Goal: Task Accomplishment & Management: Complete application form

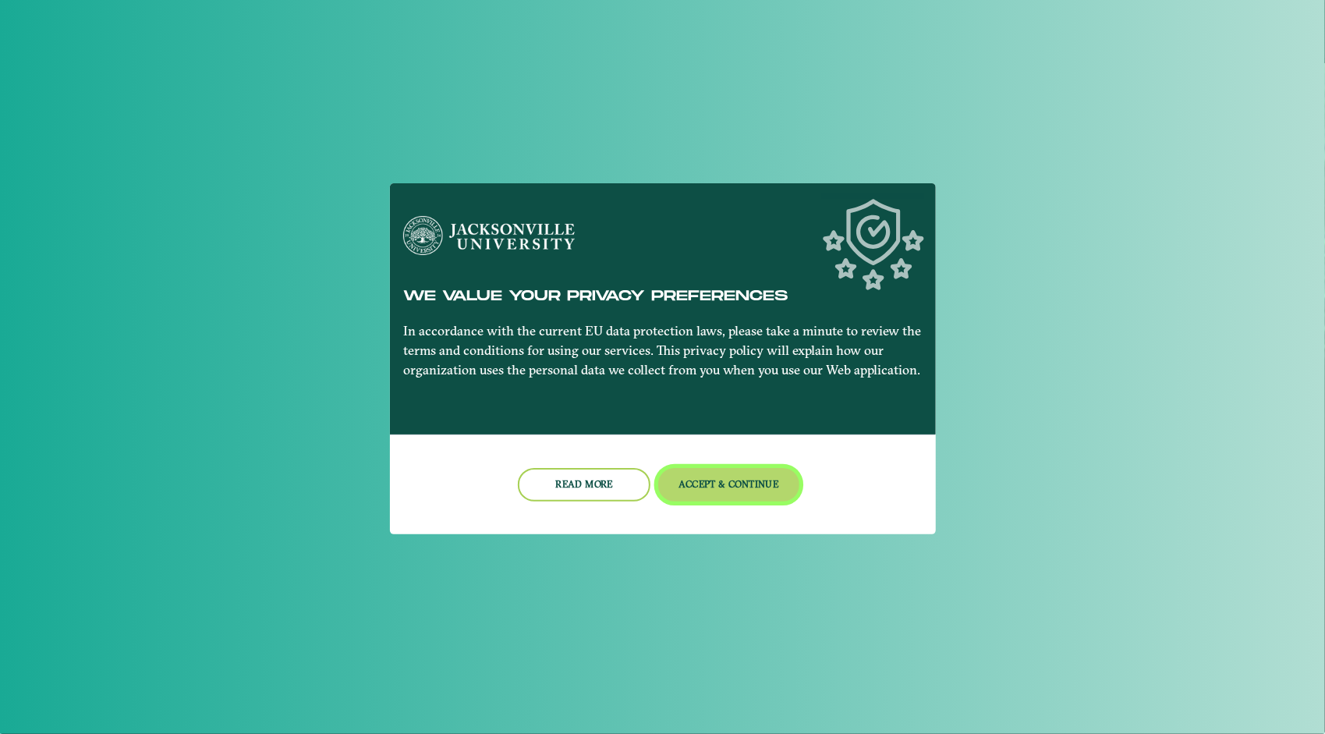
click at [740, 473] on button "Accept & Continue" at bounding box center [728, 485] width 141 height 34
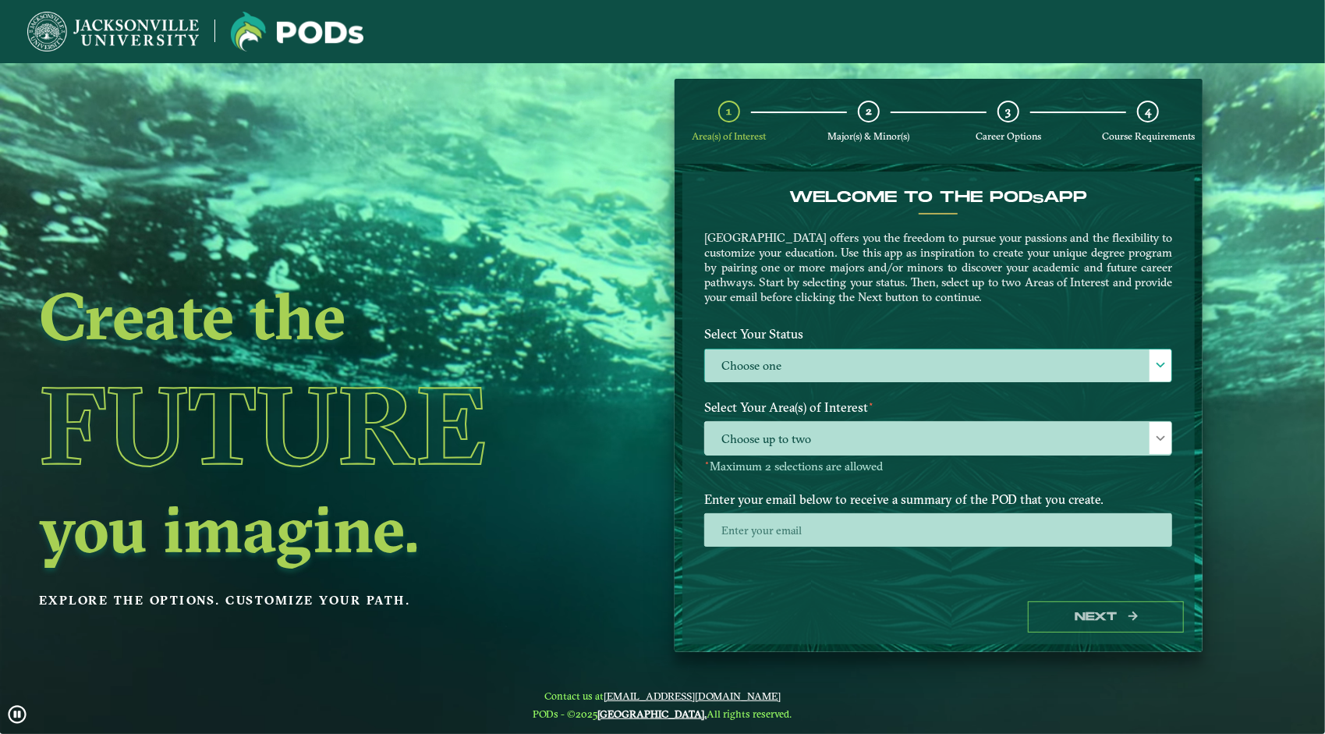
click at [805, 368] on label "Choose one" at bounding box center [938, 366] width 466 height 34
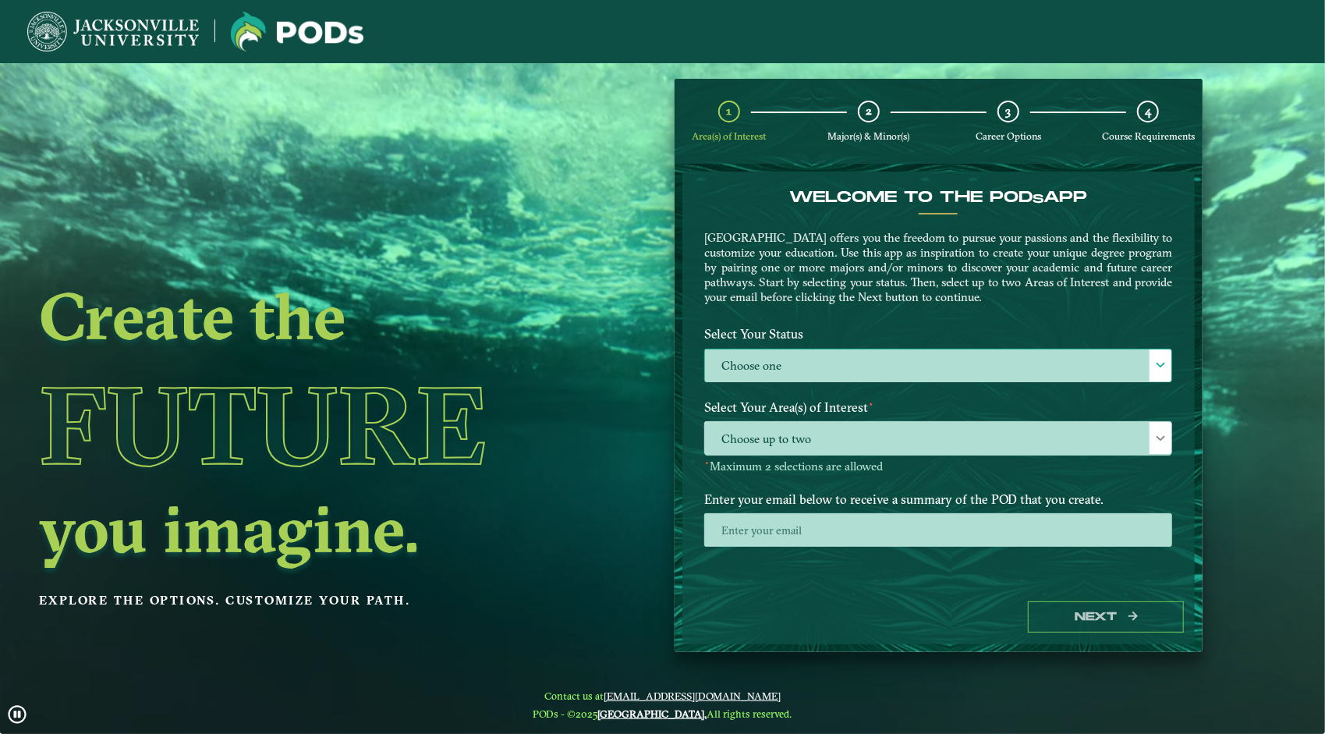
scroll to position [8, 68]
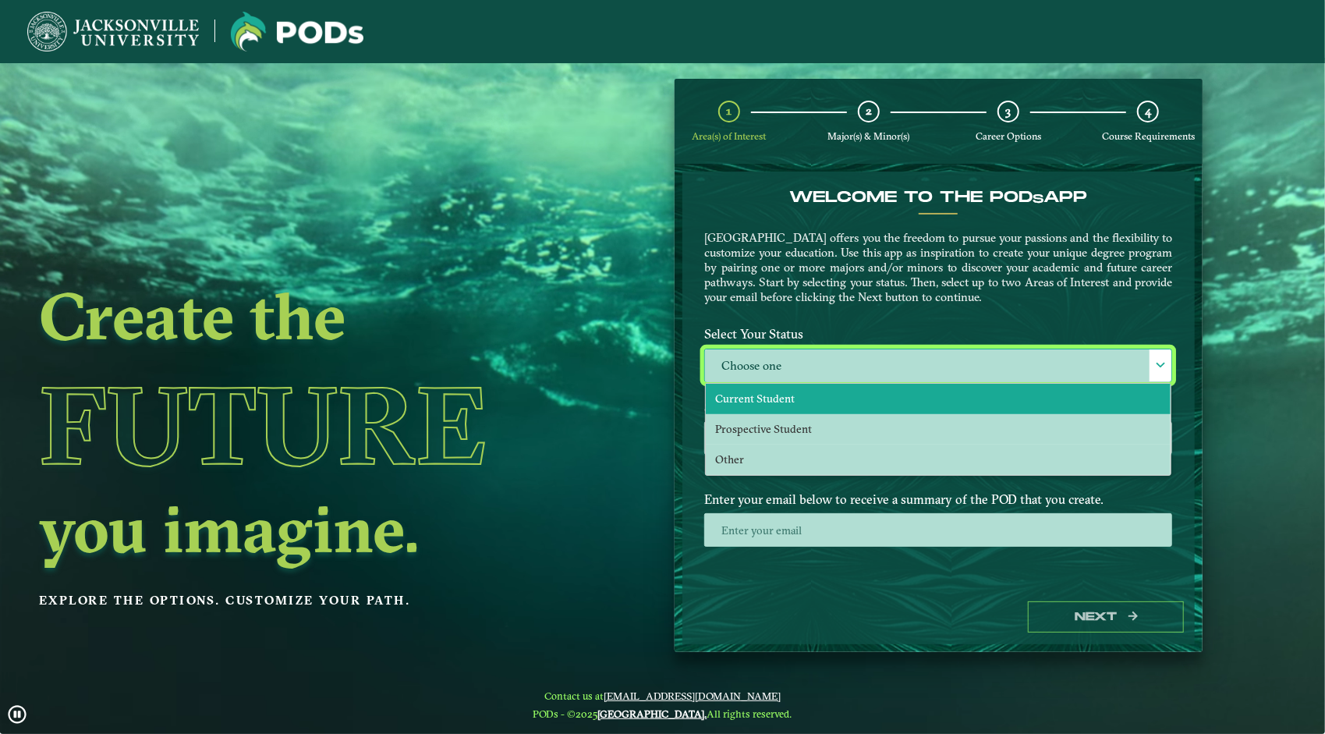
click at [821, 394] on li "Current Student" at bounding box center [938, 399] width 465 height 30
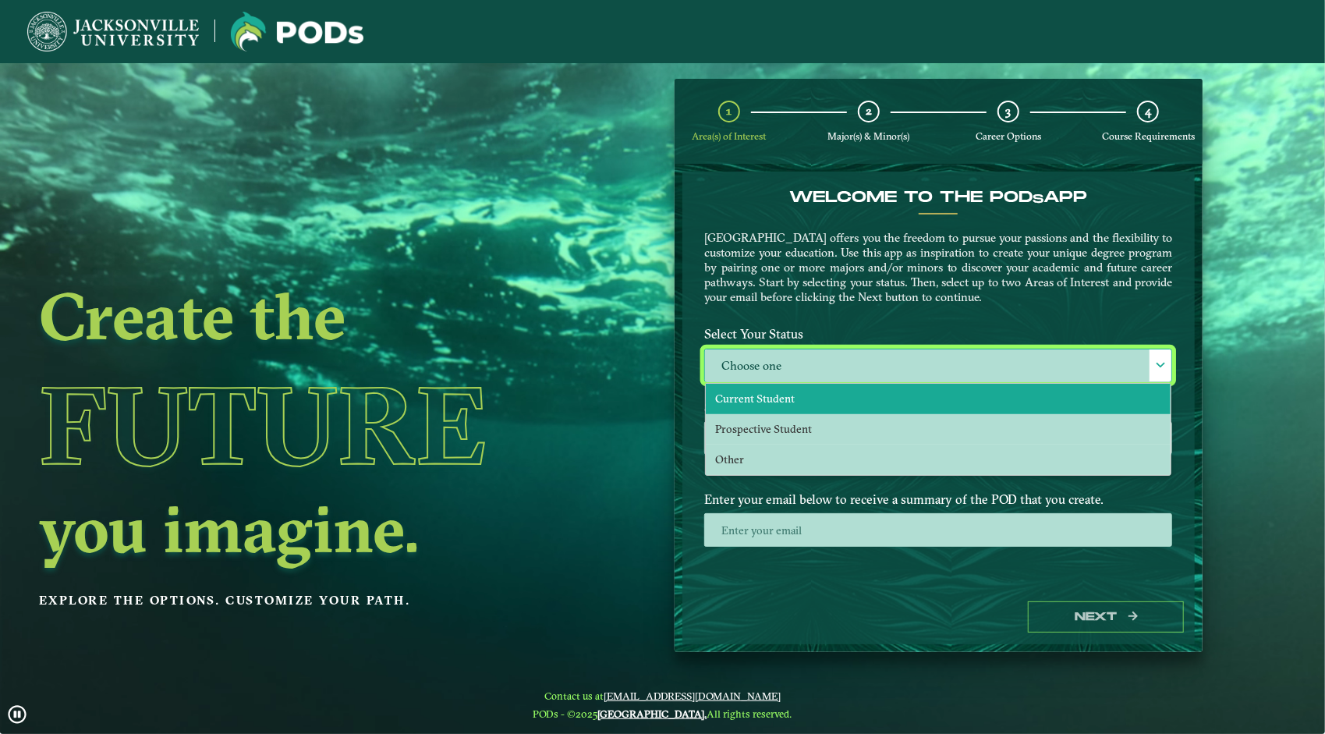
select select "[object Object]"
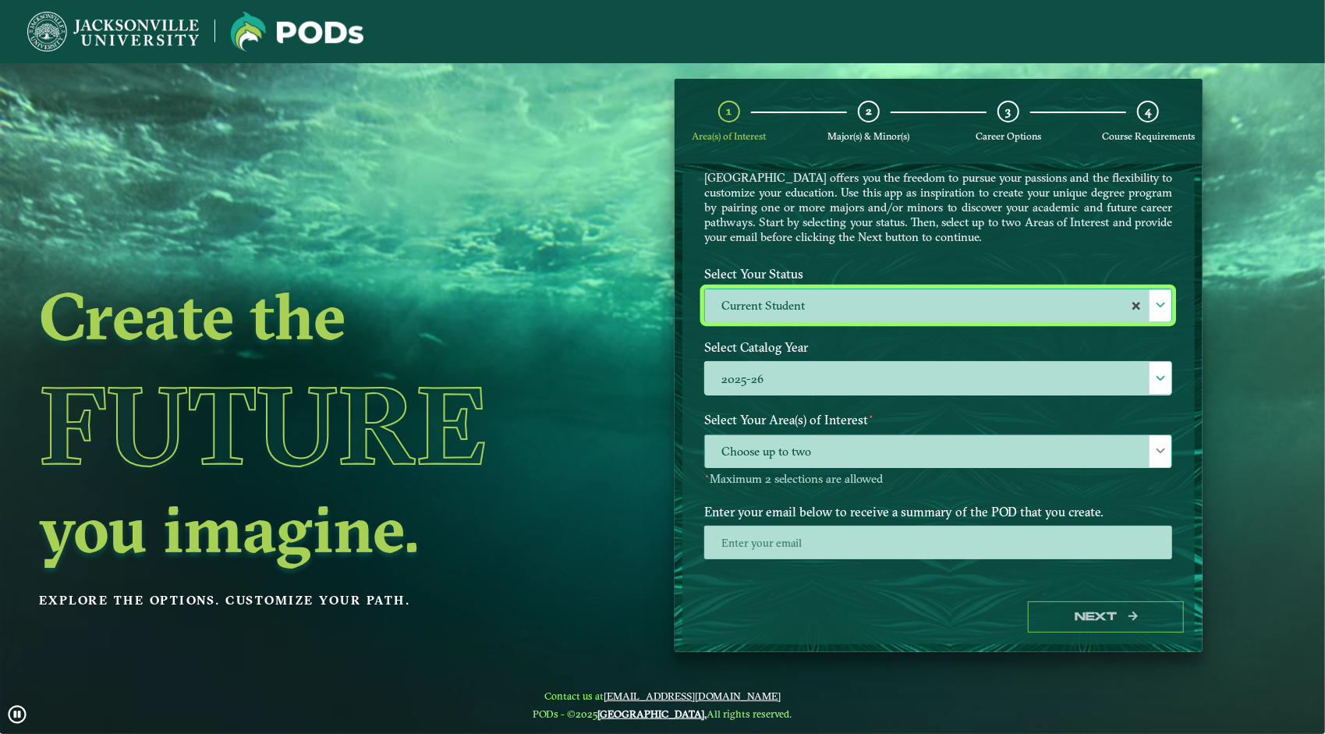
scroll to position [66, 0]
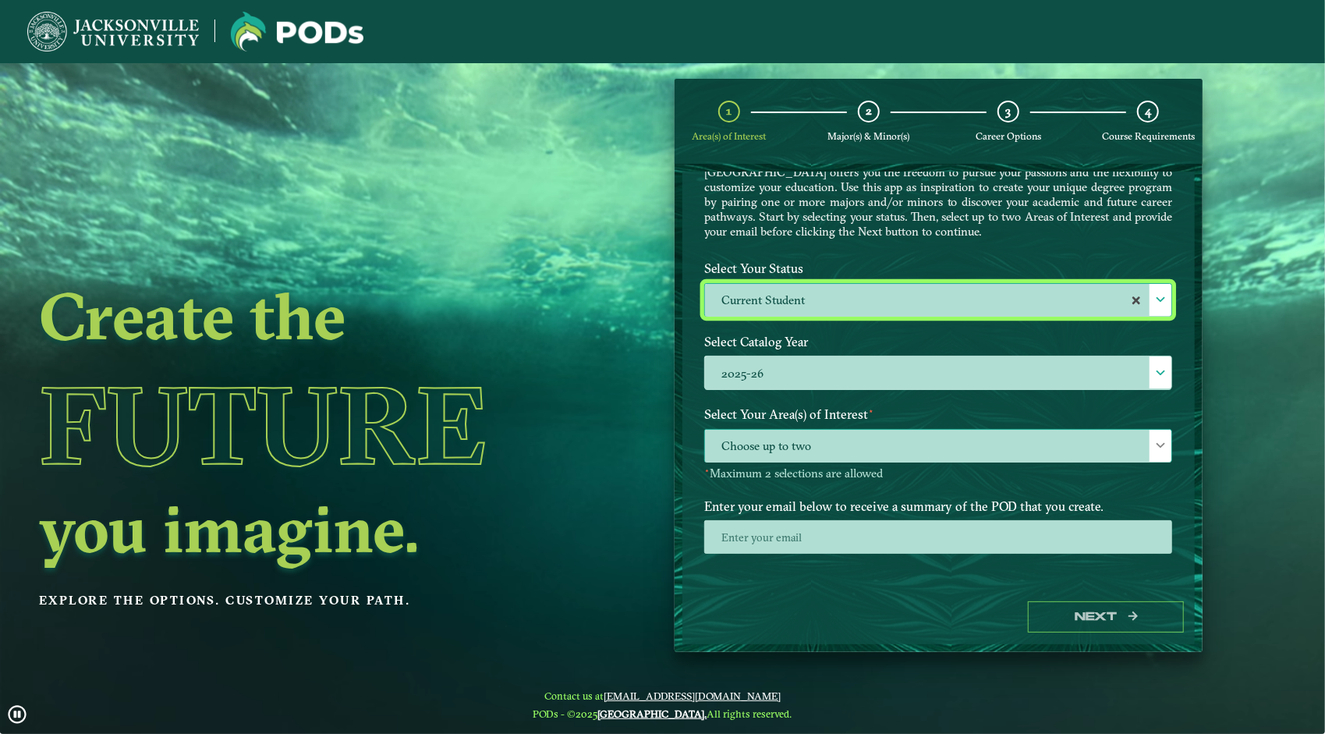
click at [811, 445] on span "Choose up to two" at bounding box center [938, 447] width 466 height 34
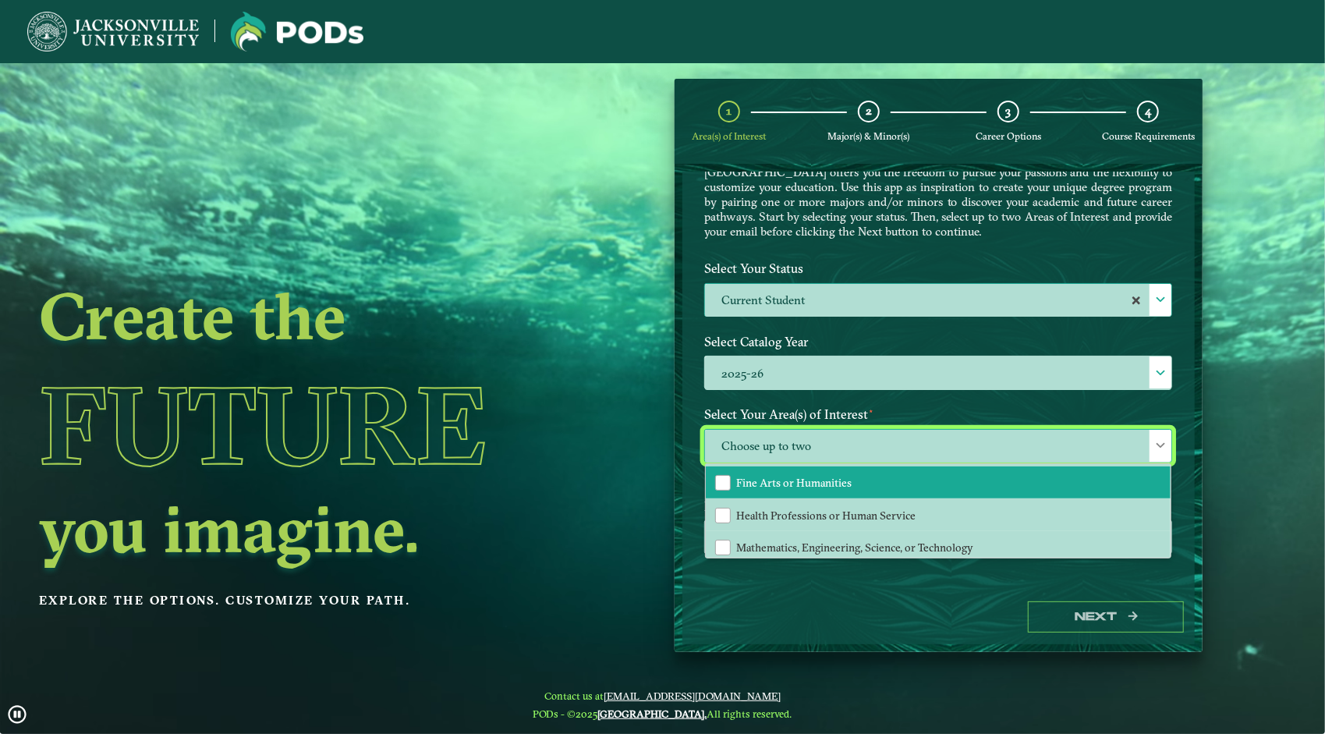
scroll to position [105, 0]
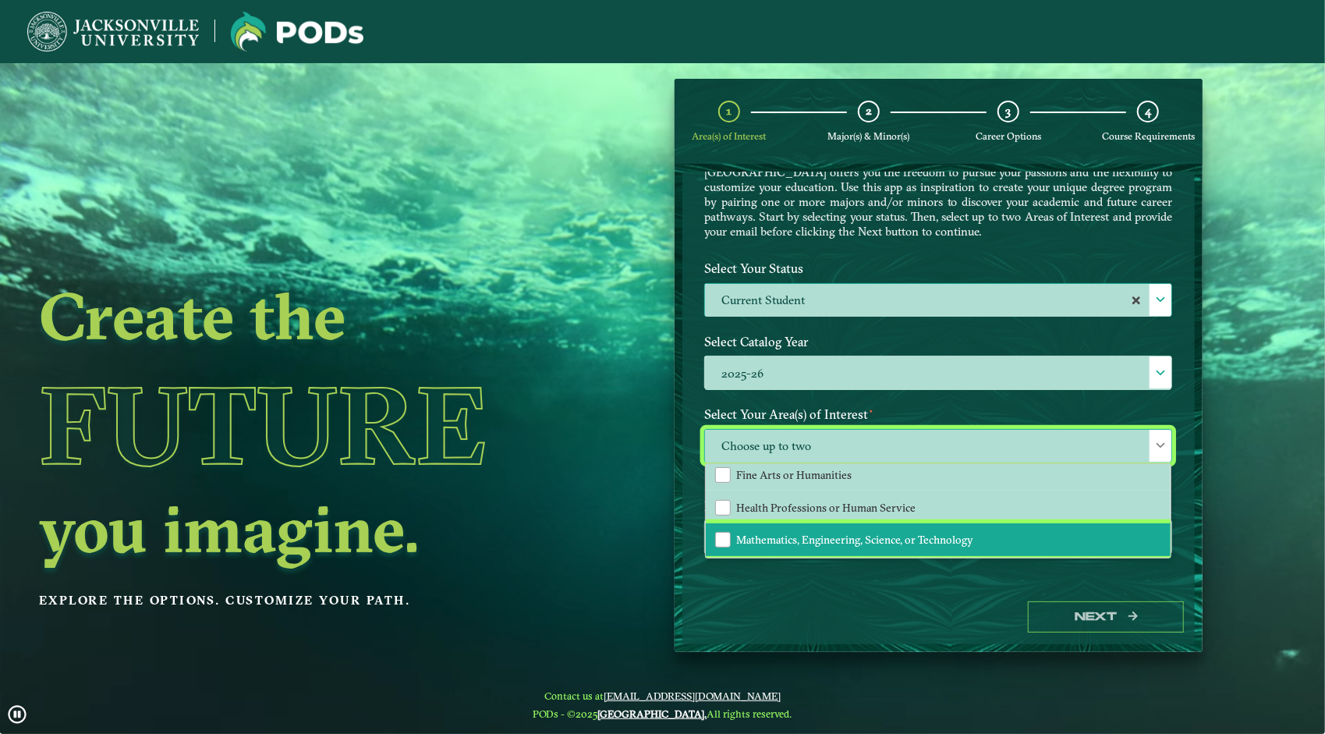
click at [798, 546] on li "Mathematics, Engineering, Science, or Technology" at bounding box center [938, 539] width 465 height 33
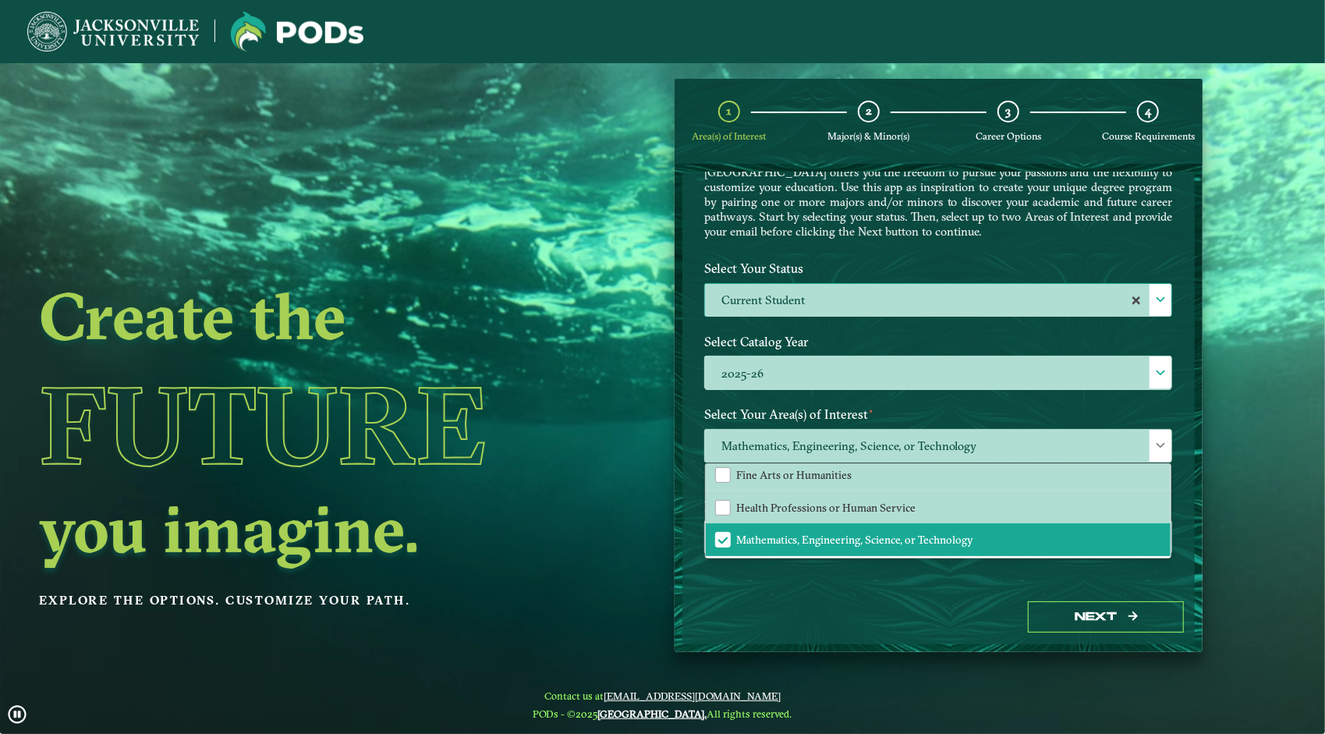
click at [807, 582] on div "Welcome to the POD s app [GEOGRAPHIC_DATA] offers you the freedom to pursue you…" at bounding box center [938, 381] width 513 height 418
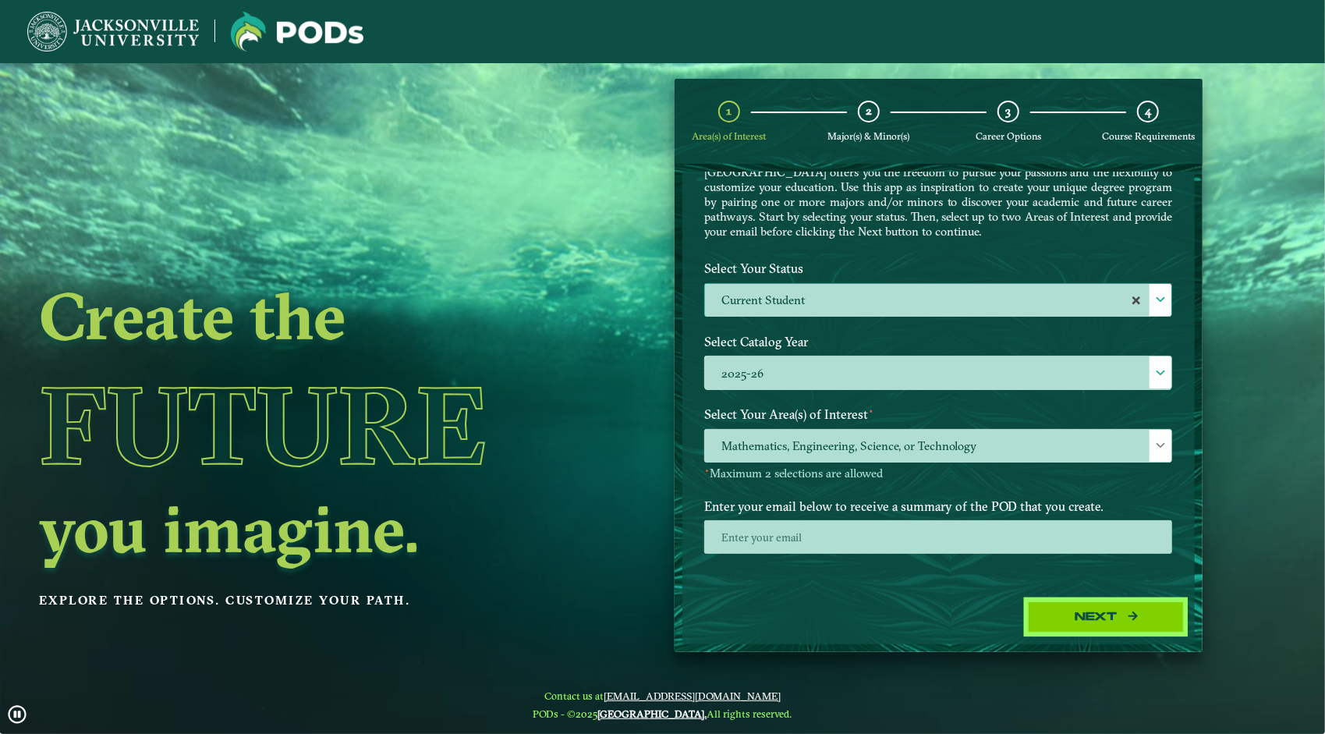
click at [1096, 627] on button "Next" at bounding box center [1106, 617] width 156 height 32
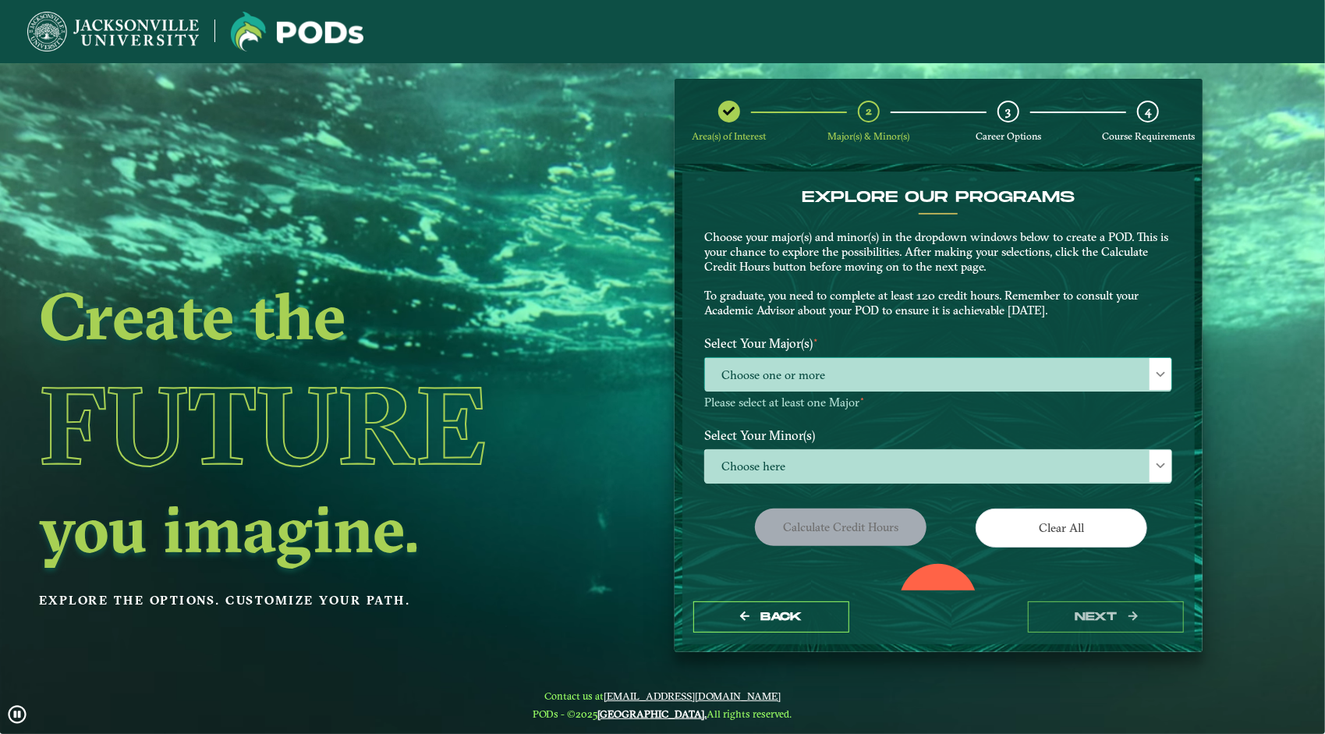
click at [808, 388] on span "Choose one or more" at bounding box center [938, 375] width 466 height 34
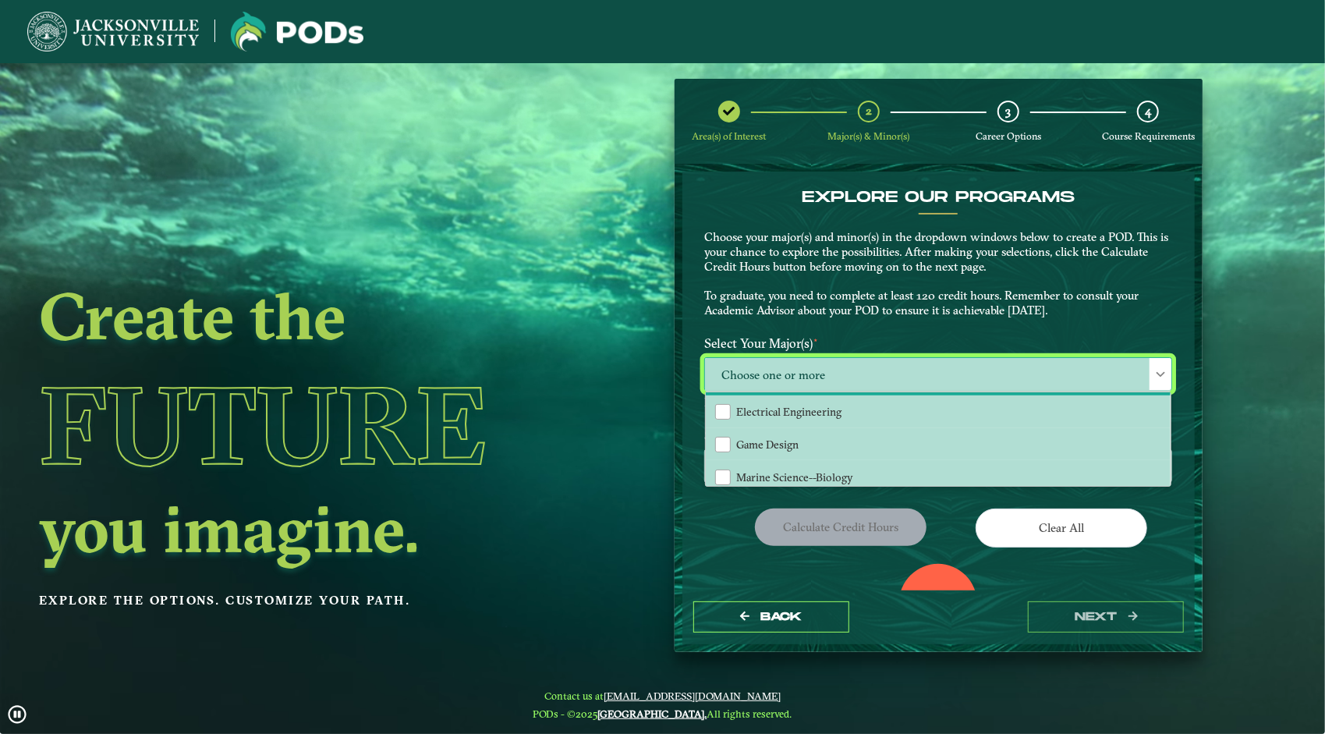
scroll to position [234, 0]
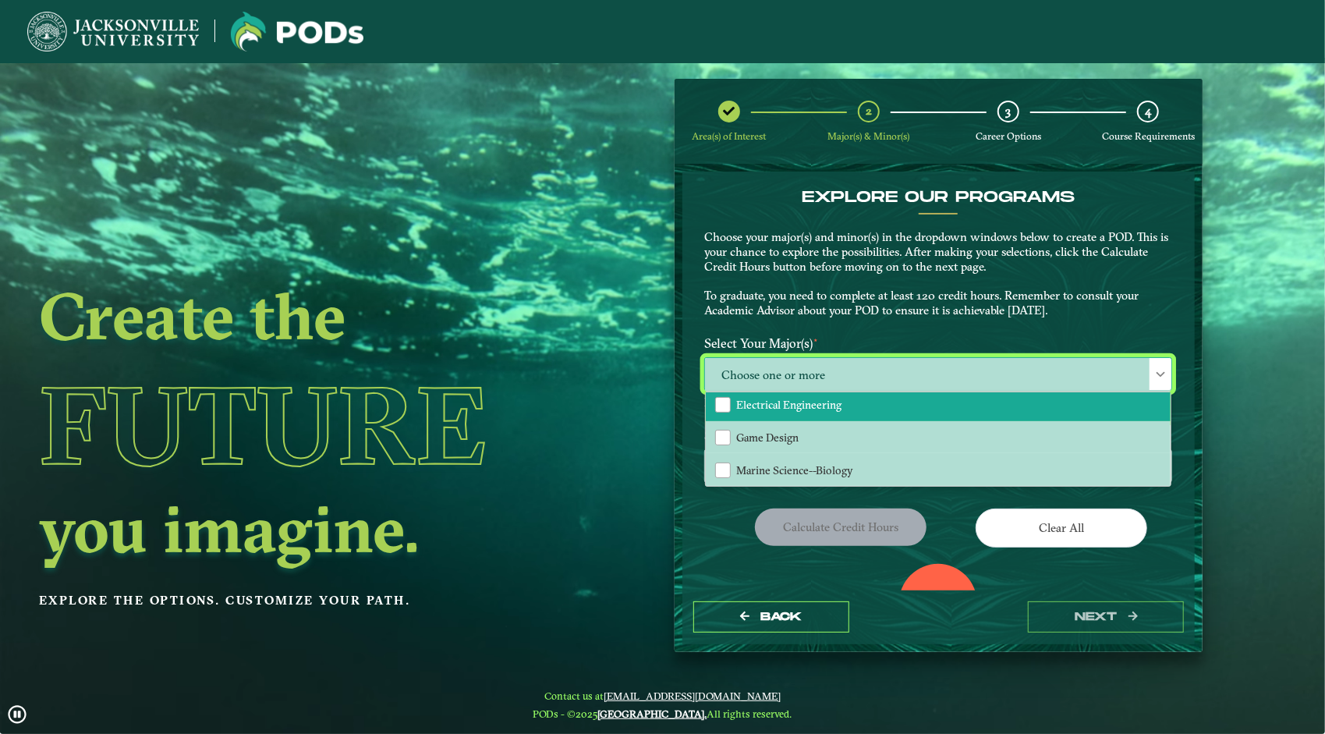
click at [944, 412] on li "Electrical Engineering" at bounding box center [938, 404] width 465 height 33
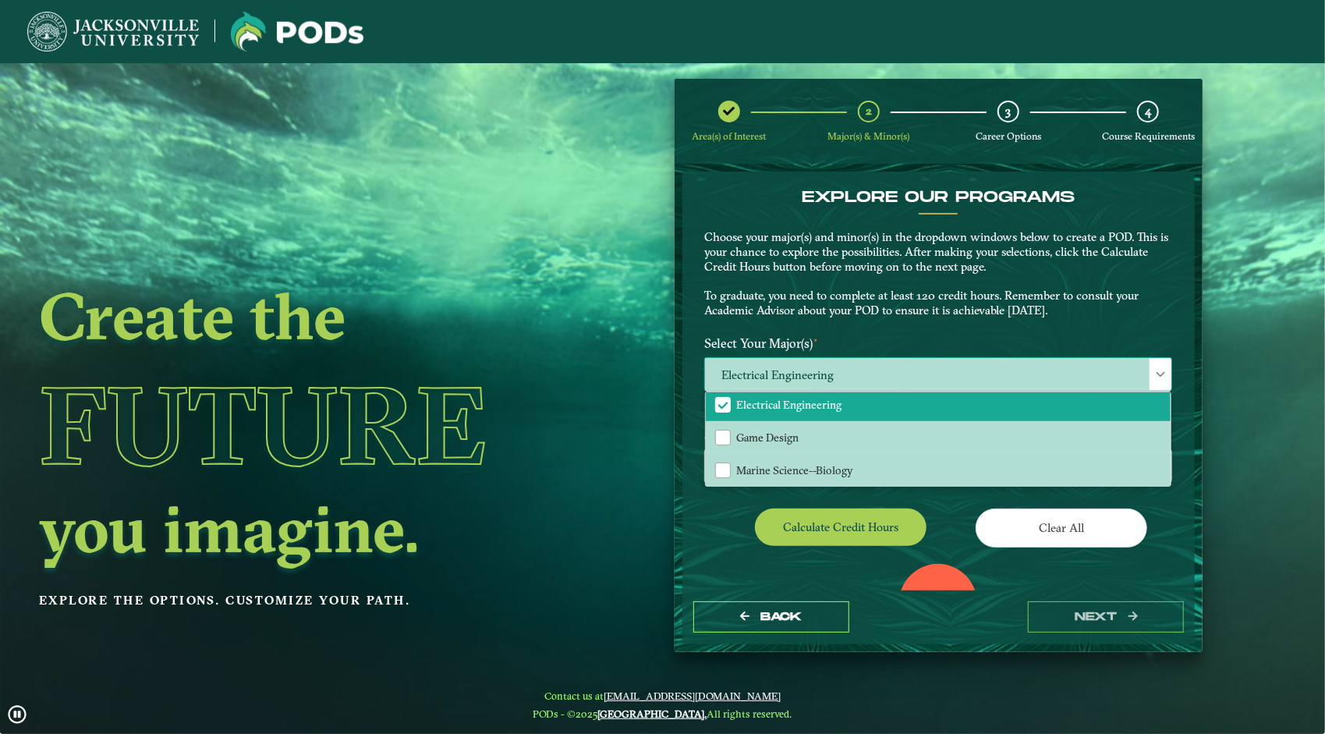
click at [1147, 373] on span "Electrical Engineering" at bounding box center [938, 375] width 466 height 34
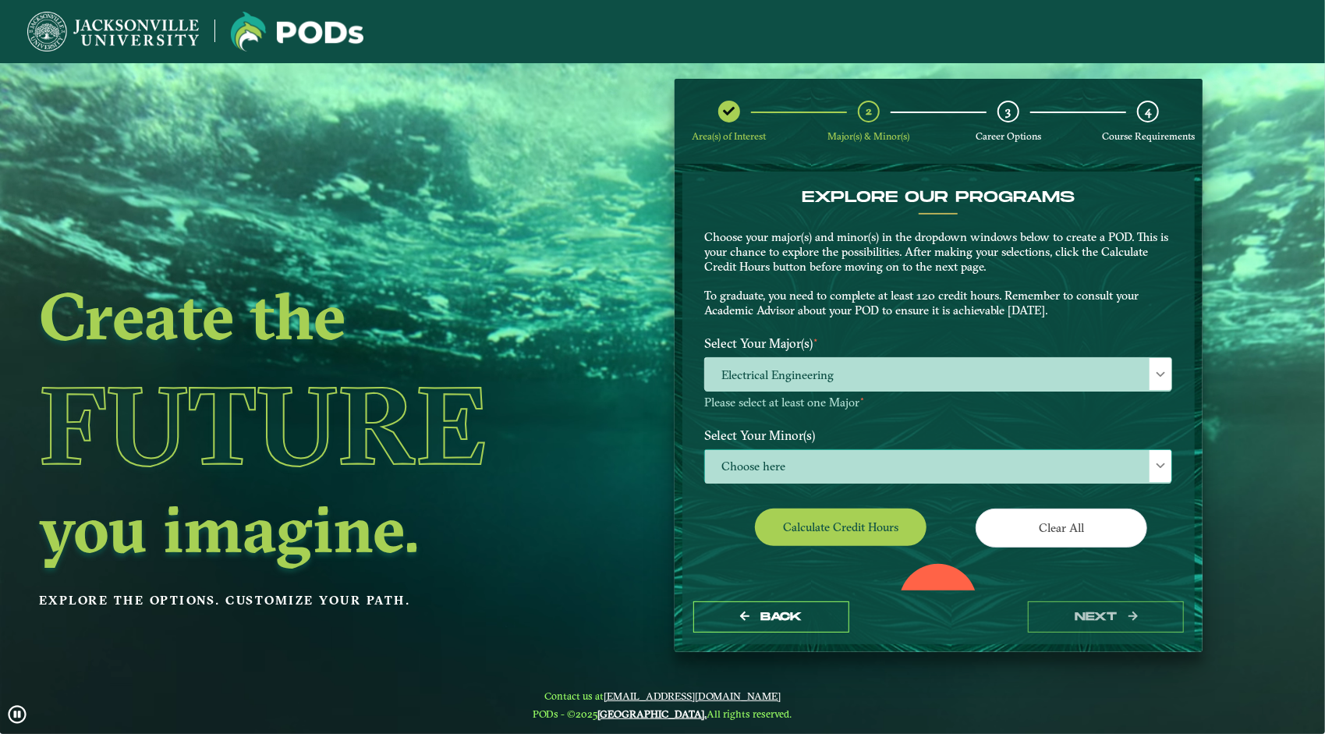
click at [917, 462] on span "Choose here" at bounding box center [938, 467] width 466 height 34
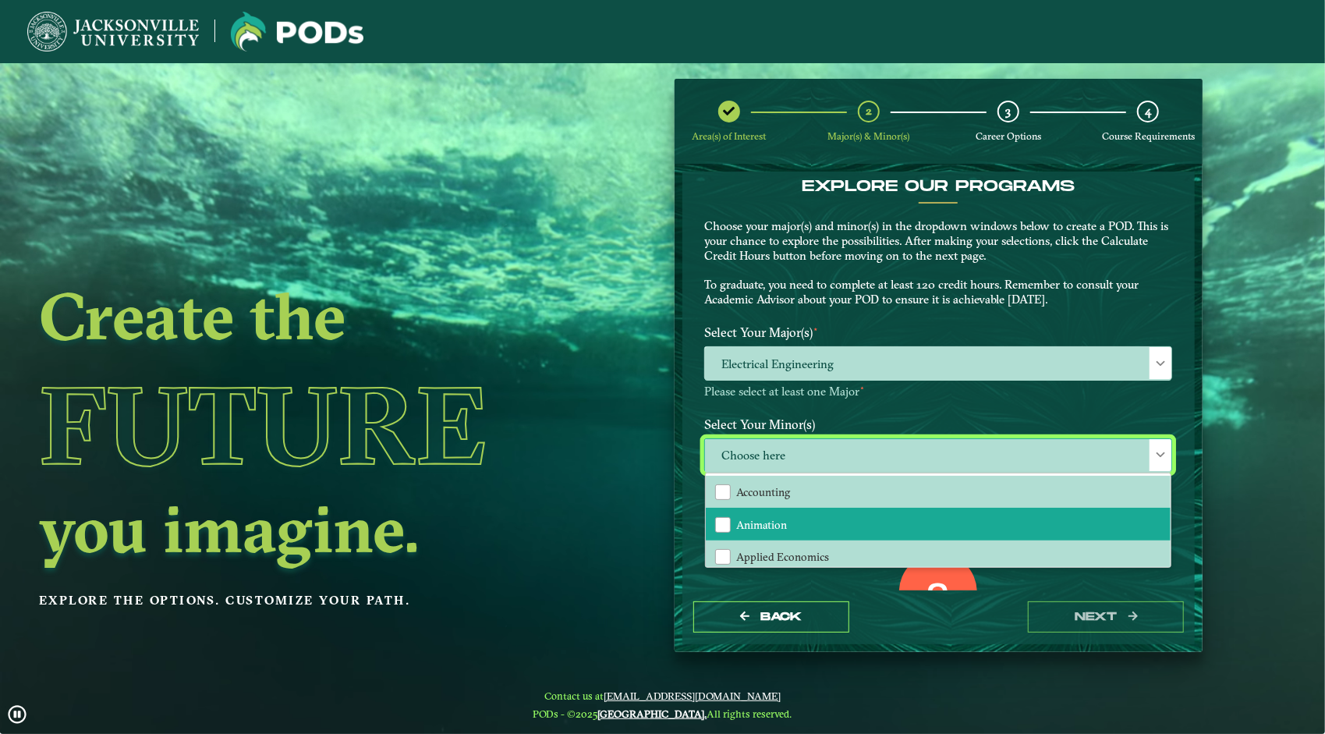
scroll to position [0, 0]
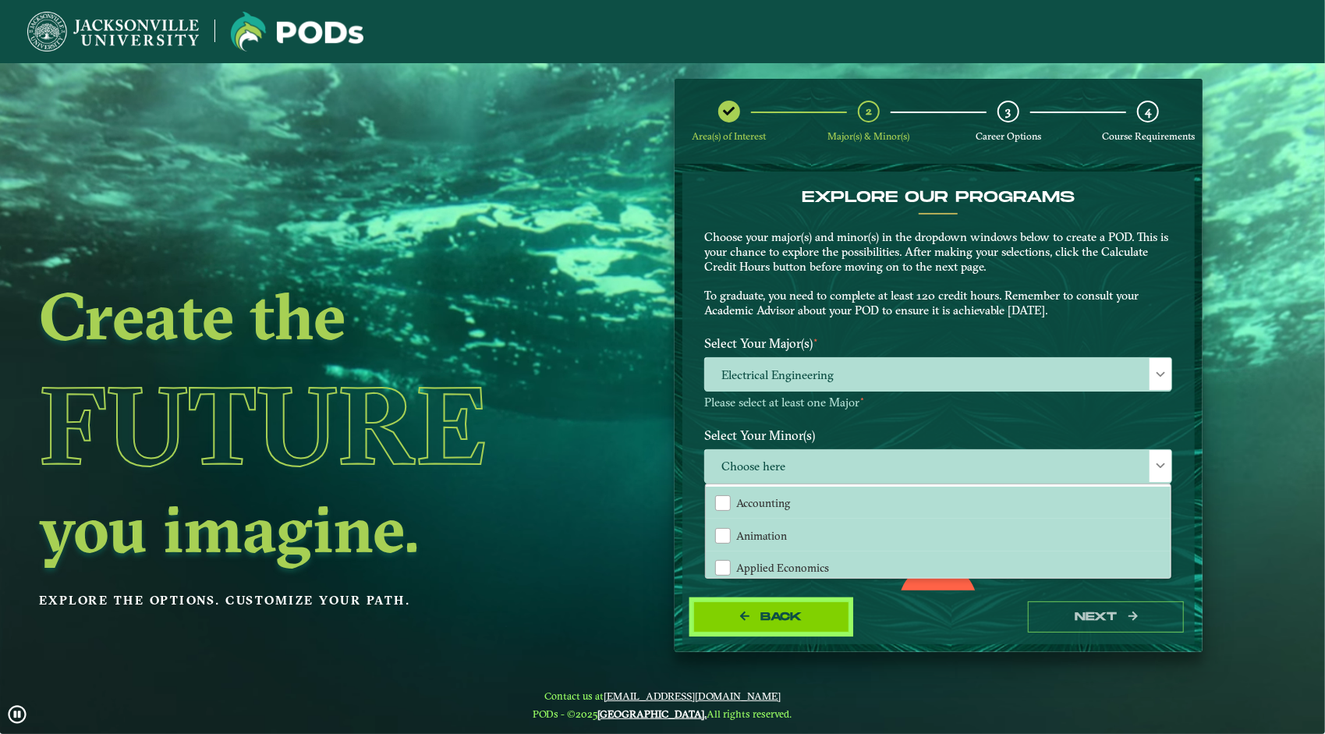
click at [786, 605] on button "Back" at bounding box center [771, 617] width 156 height 32
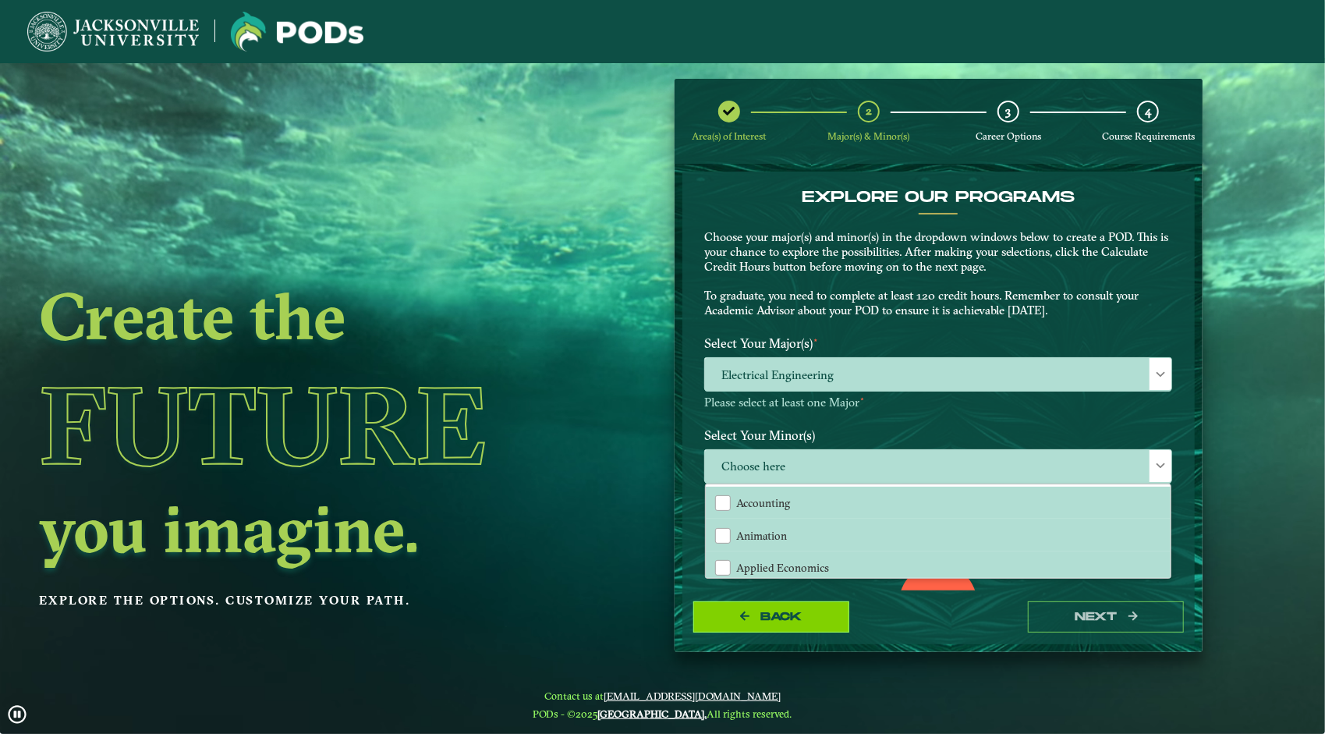
select select "[object Object]"
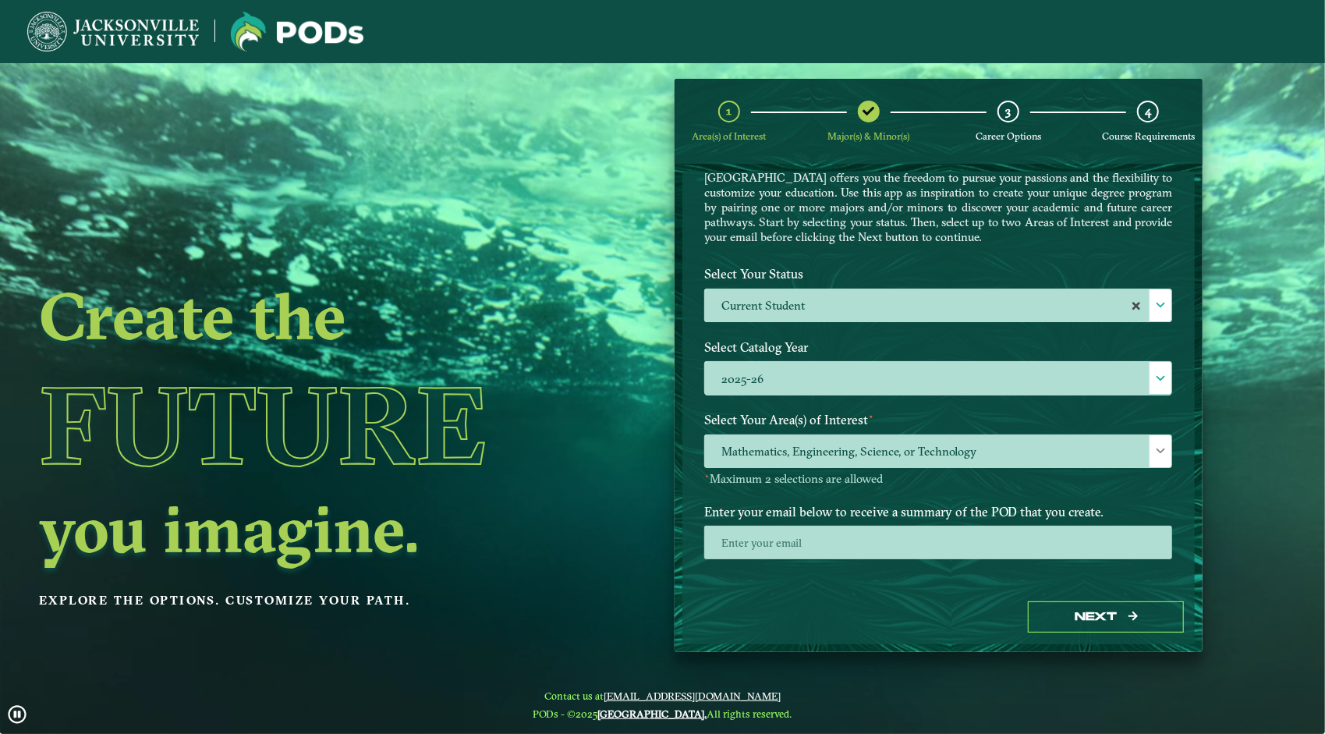
scroll to position [66, 0]
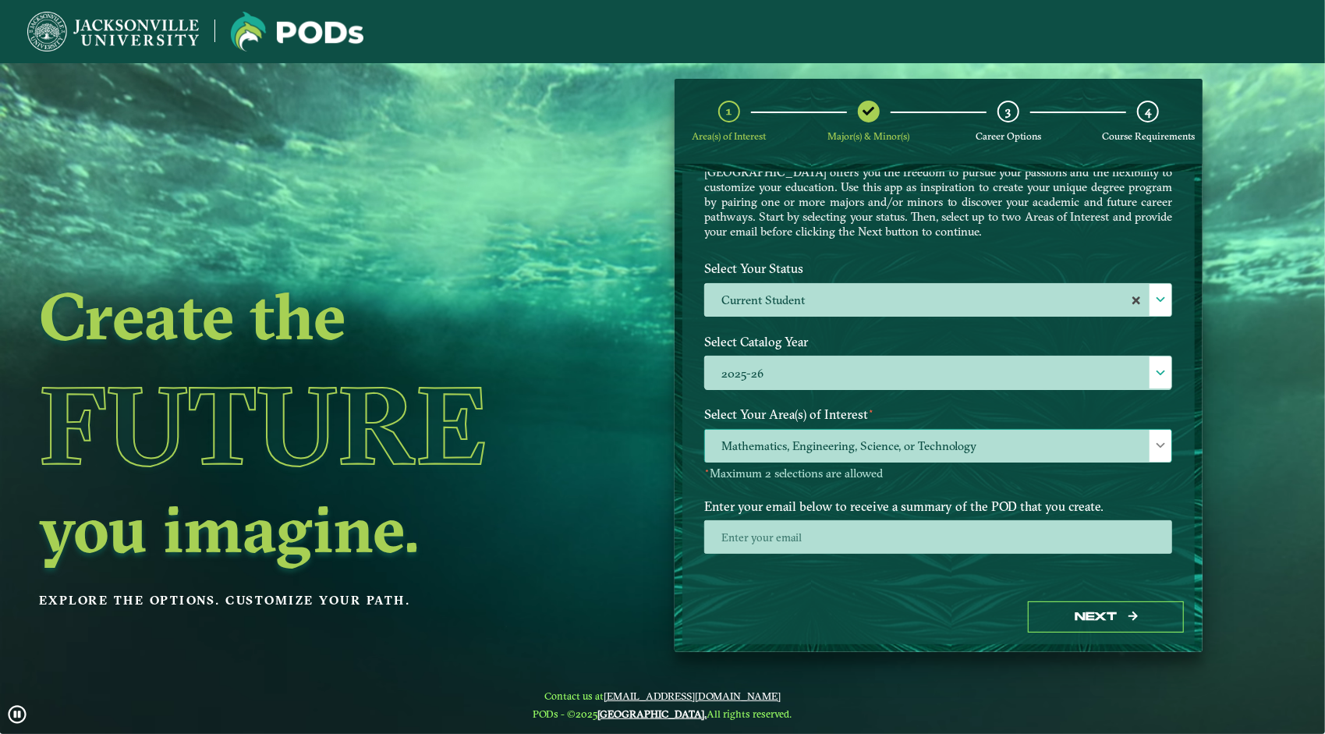
click at [859, 453] on span "Mathematics, Engineering, Science, or Technology" at bounding box center [938, 447] width 466 height 34
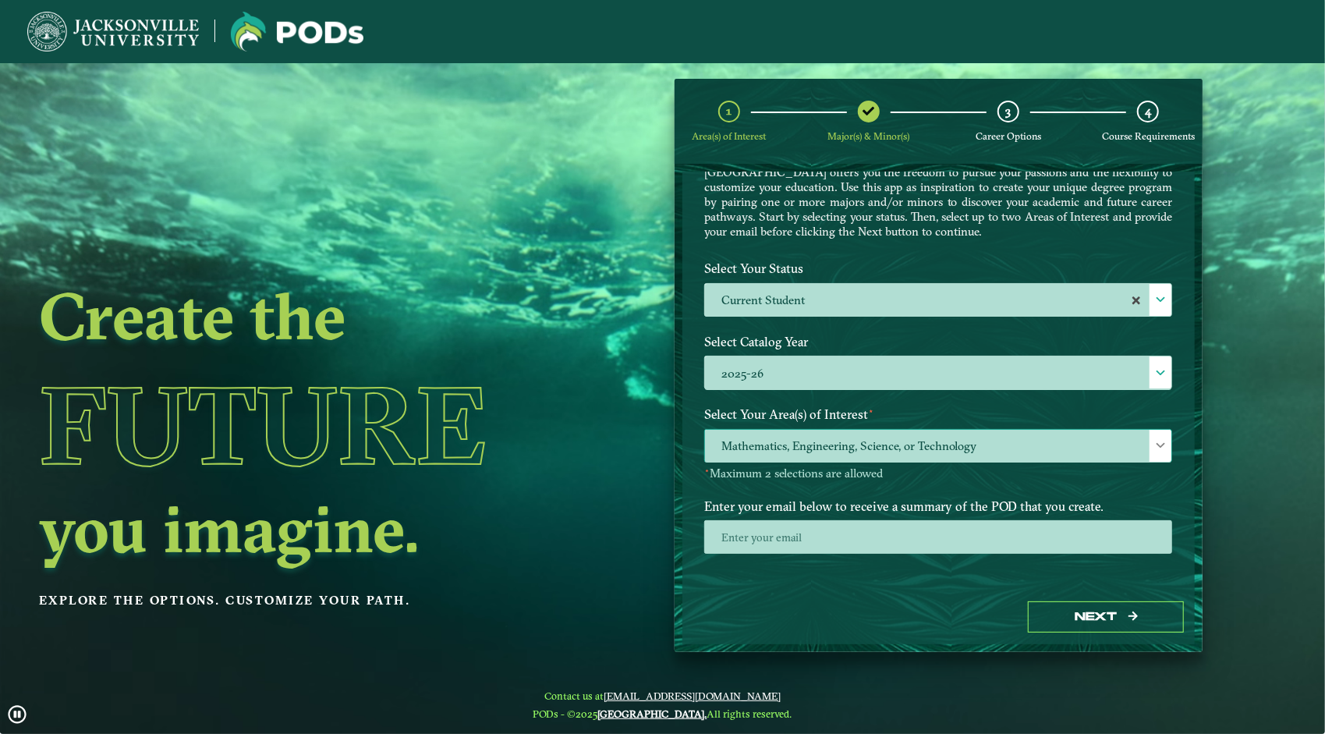
scroll to position [8, 68]
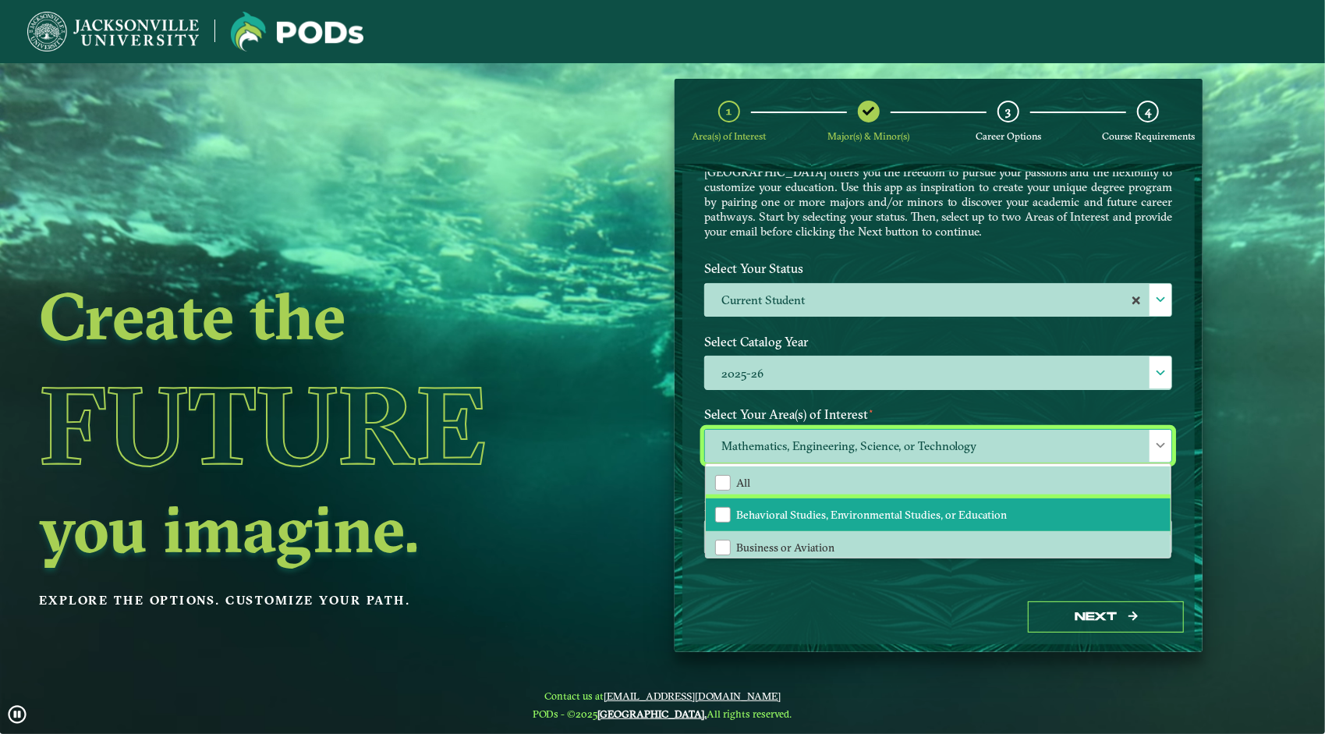
click at [834, 499] on li "Behavioral Studies, Environmental Studies, or Education" at bounding box center [938, 514] width 465 height 33
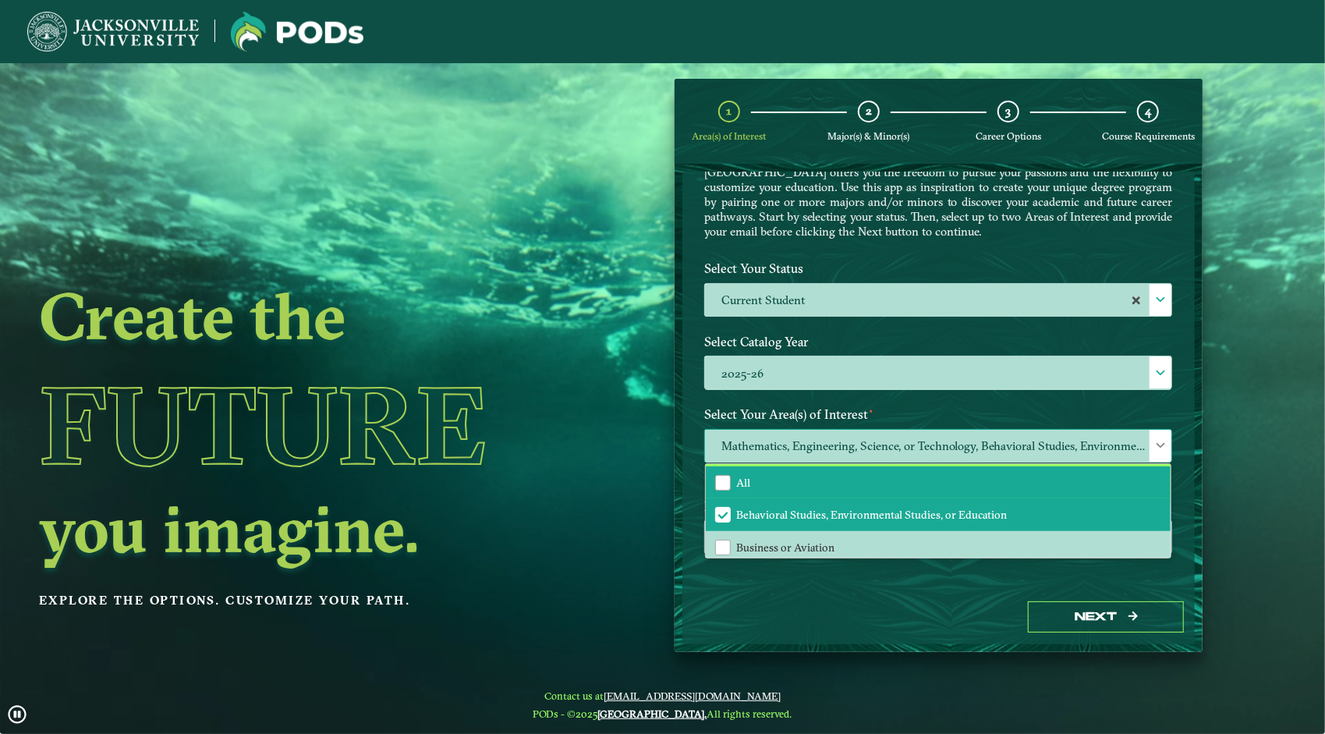
click at [834, 479] on li "All" at bounding box center [938, 482] width 465 height 33
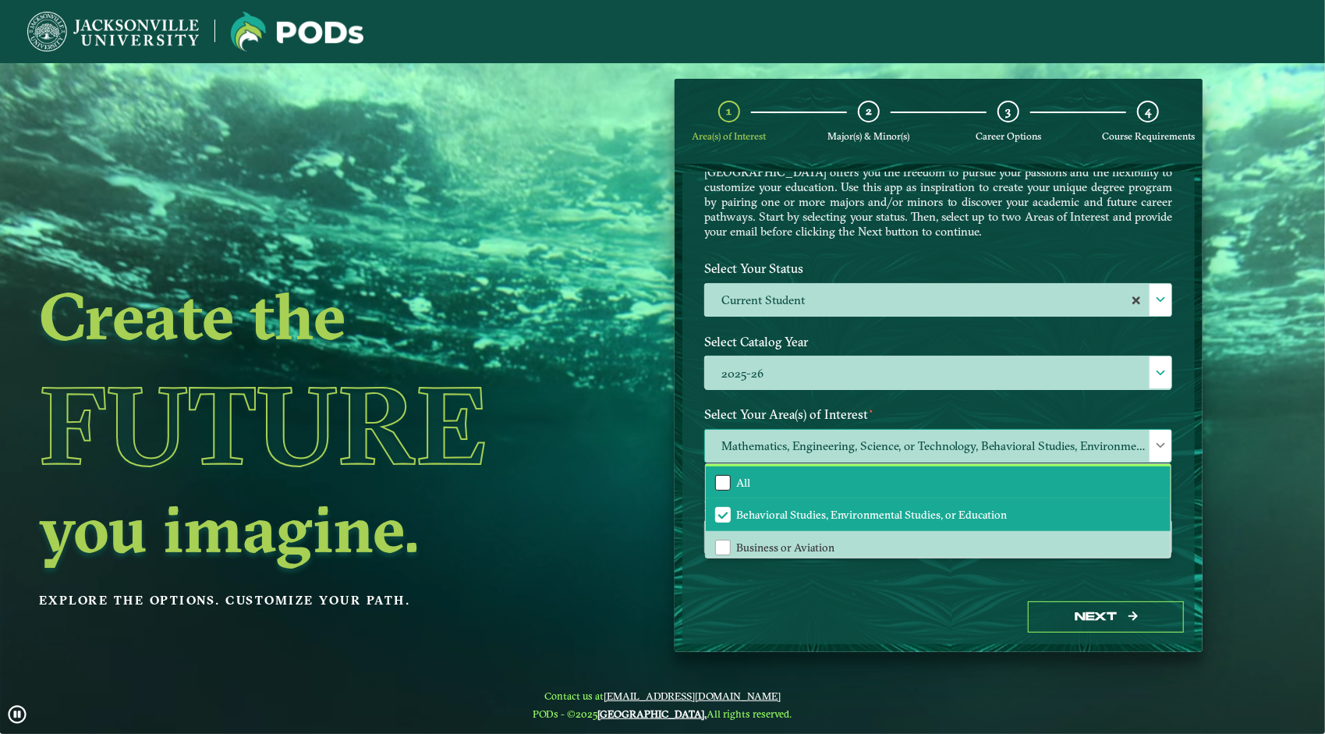
click at [717, 476] on div "All" at bounding box center [723, 483] width 16 height 16
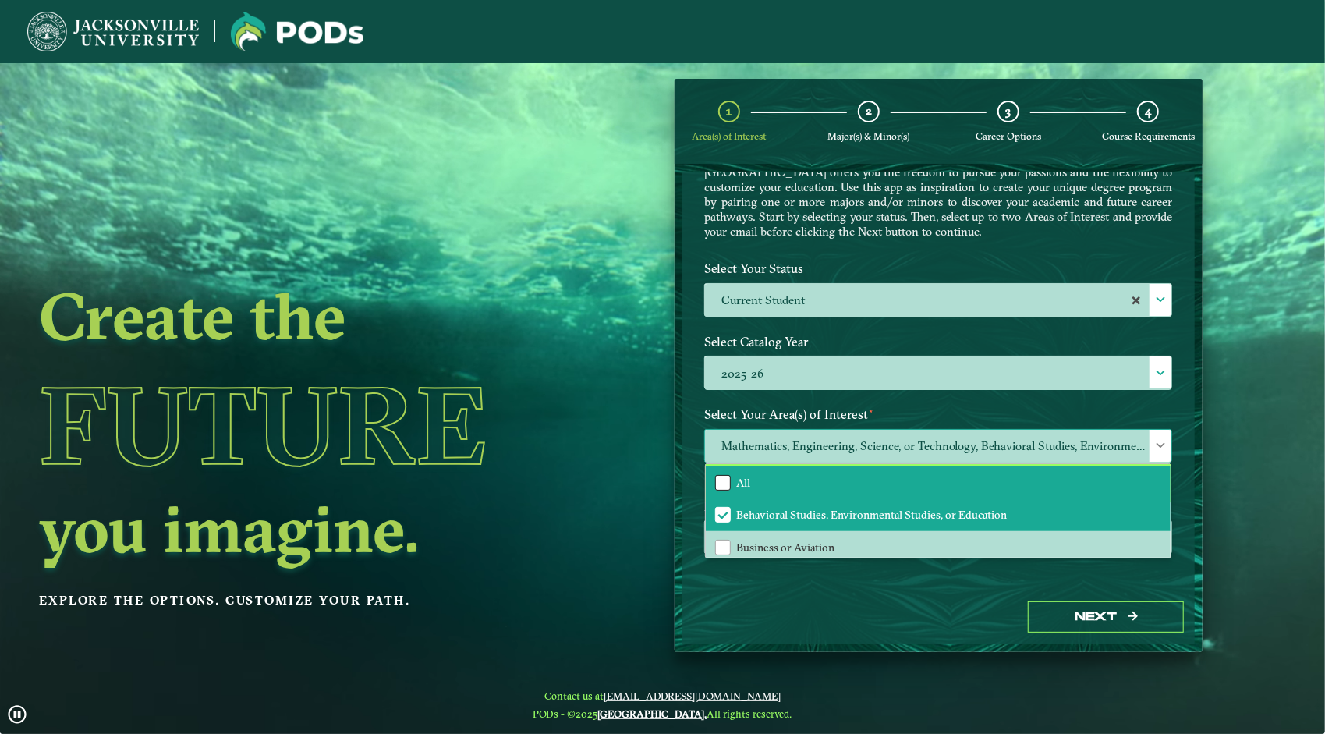
click at [722, 485] on div "All" at bounding box center [723, 483] width 16 height 16
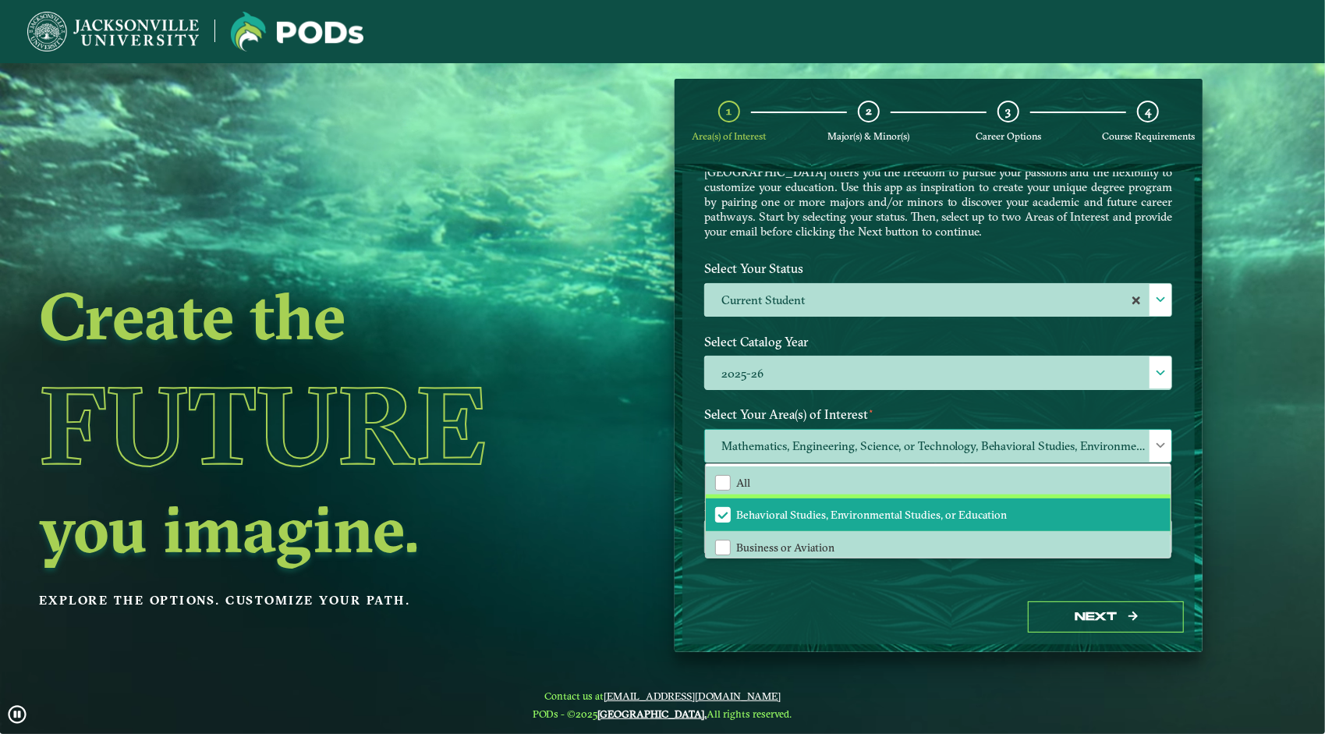
click at [723, 510] on span "Behavioral Studies, Environmental Studies, or Education" at bounding box center [723, 515] width 14 height 14
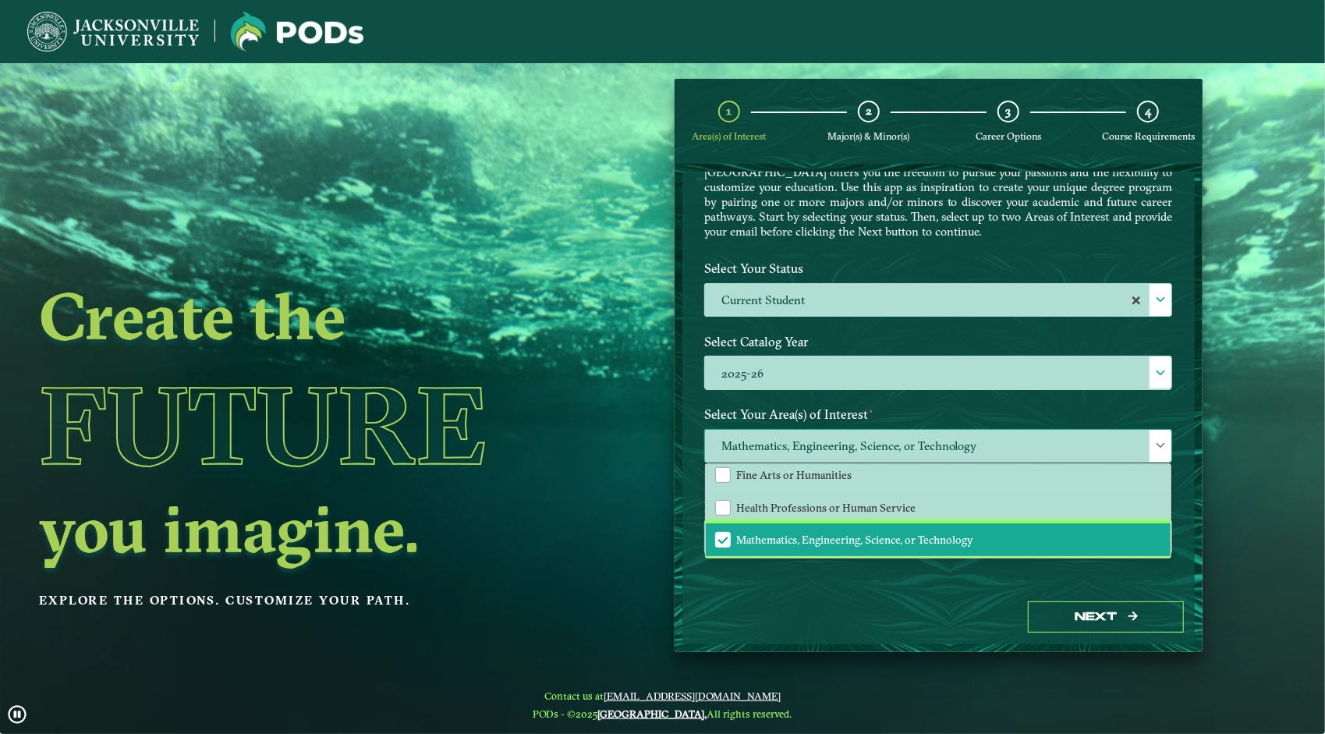
click at [724, 533] on span "Mathematics, Engineering, Science, or Technology" at bounding box center [723, 540] width 14 height 14
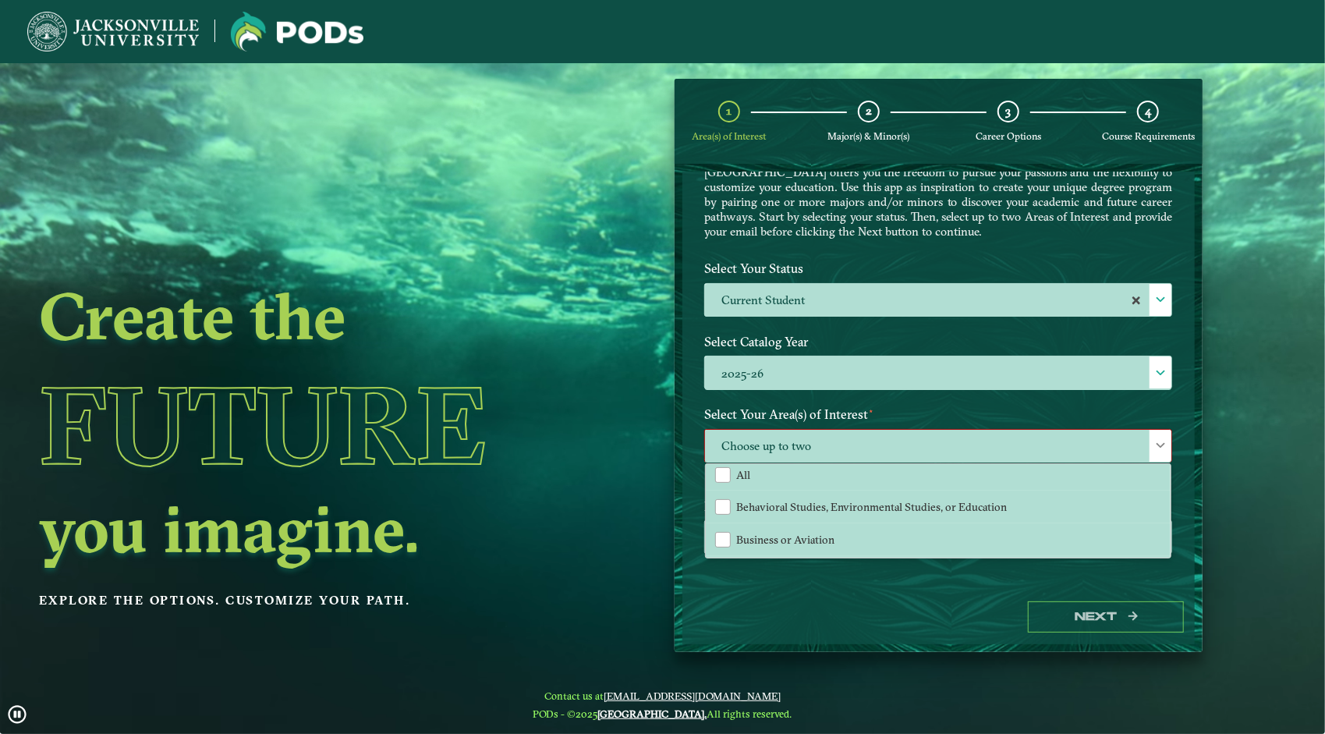
scroll to position [0, 0]
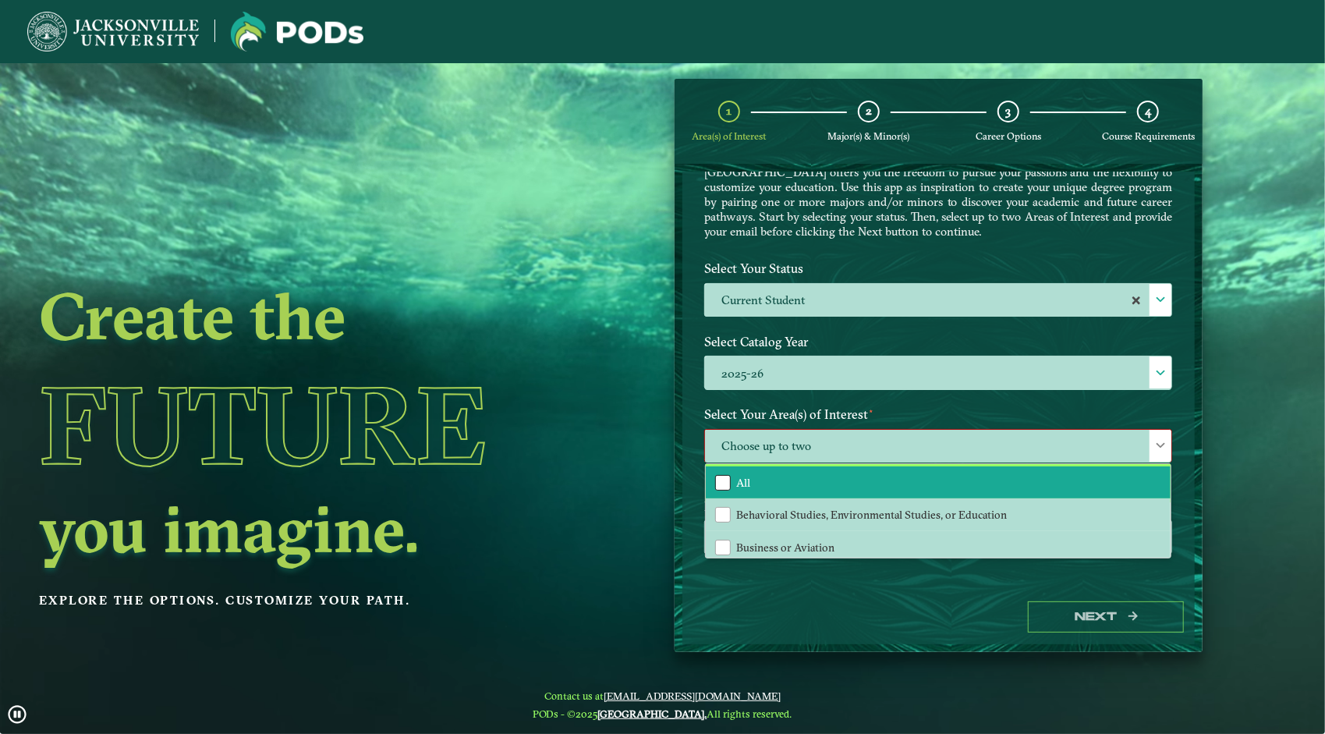
click at [726, 475] on div "All" at bounding box center [723, 483] width 16 height 16
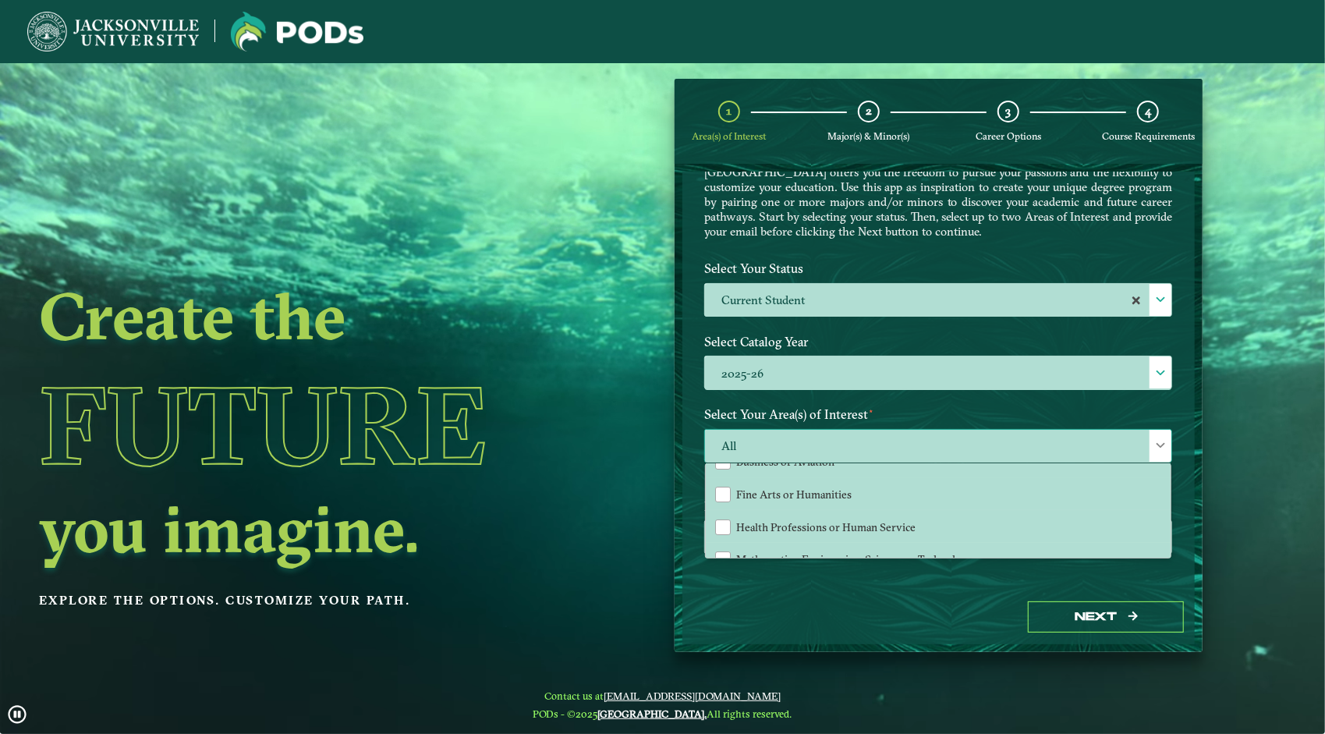
scroll to position [105, 0]
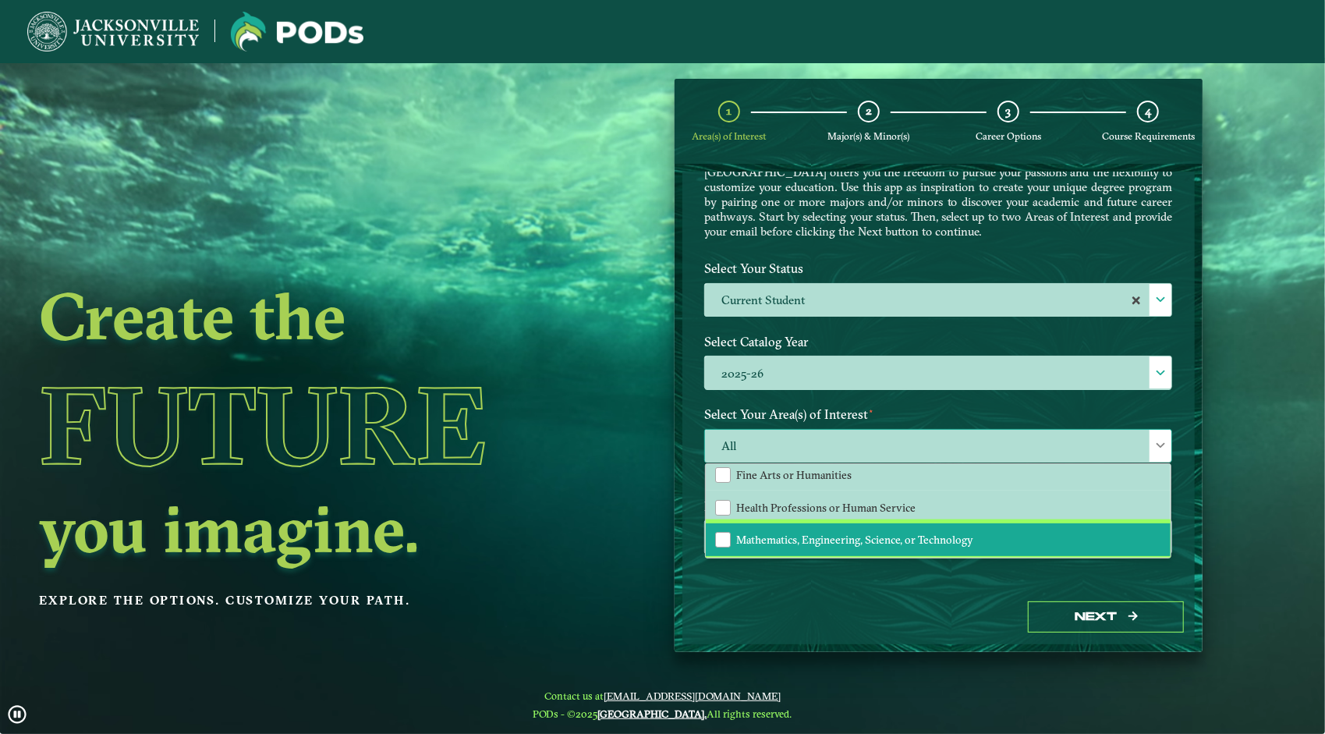
drag, startPoint x: 742, startPoint y: 533, endPoint x: 770, endPoint y: 535, distance: 28.1
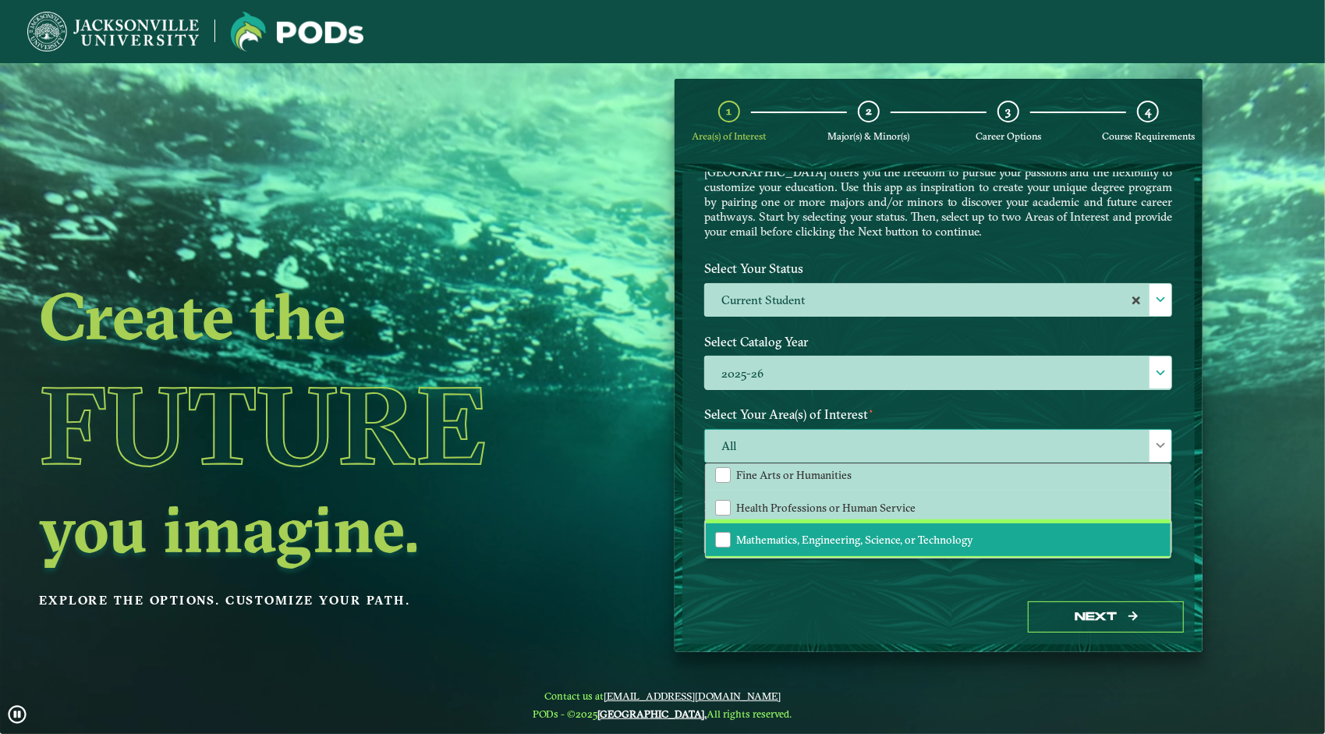
click at [743, 533] on span "Mathematics, Engineering, Science, or Technology" at bounding box center [854, 540] width 237 height 14
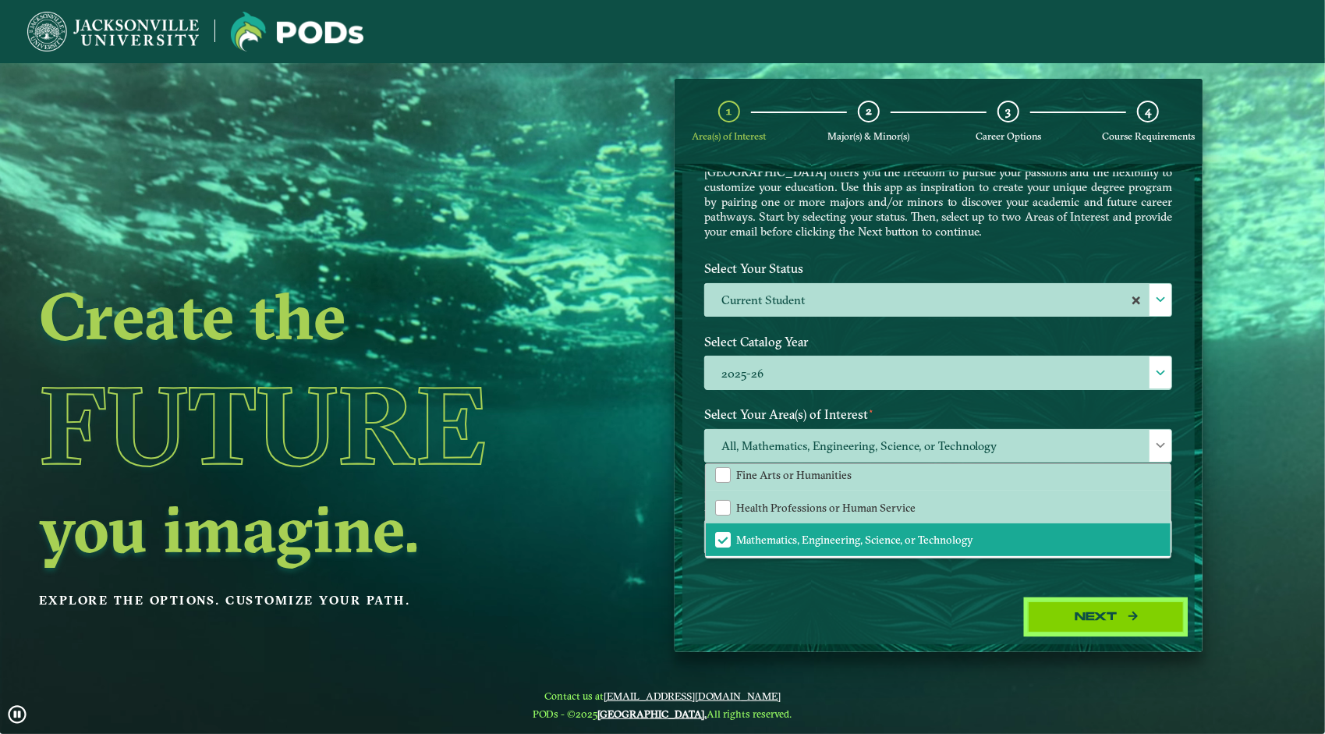
click at [1085, 627] on button "Next" at bounding box center [1106, 617] width 156 height 32
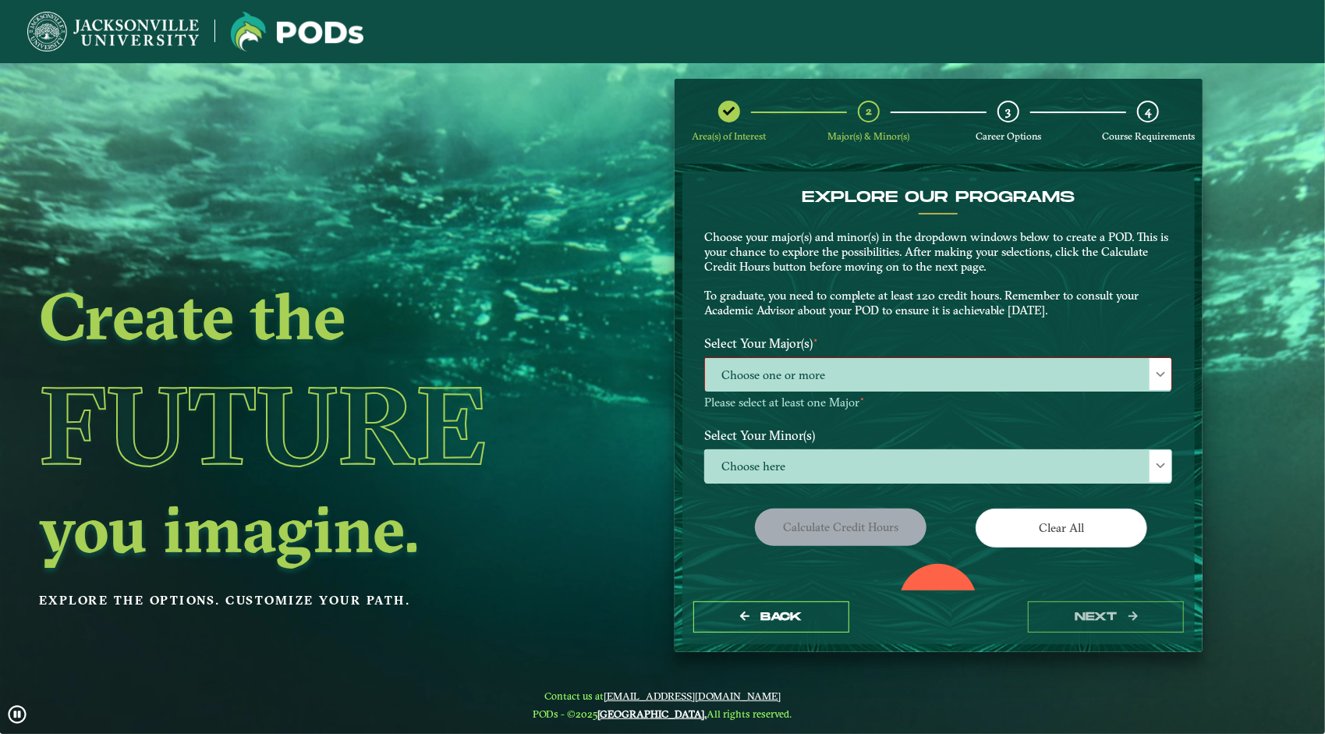
click at [856, 376] on span "Choose one or more" at bounding box center [938, 375] width 466 height 34
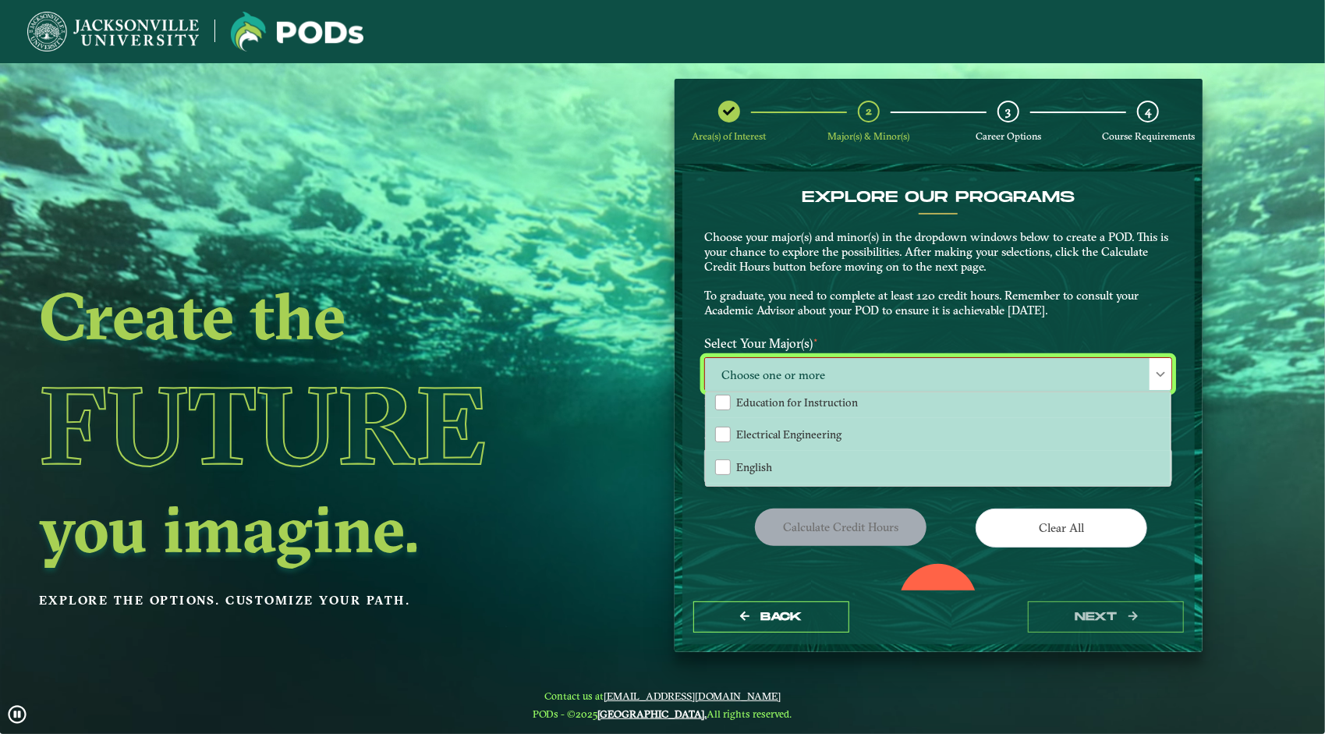
scroll to position [624, 0]
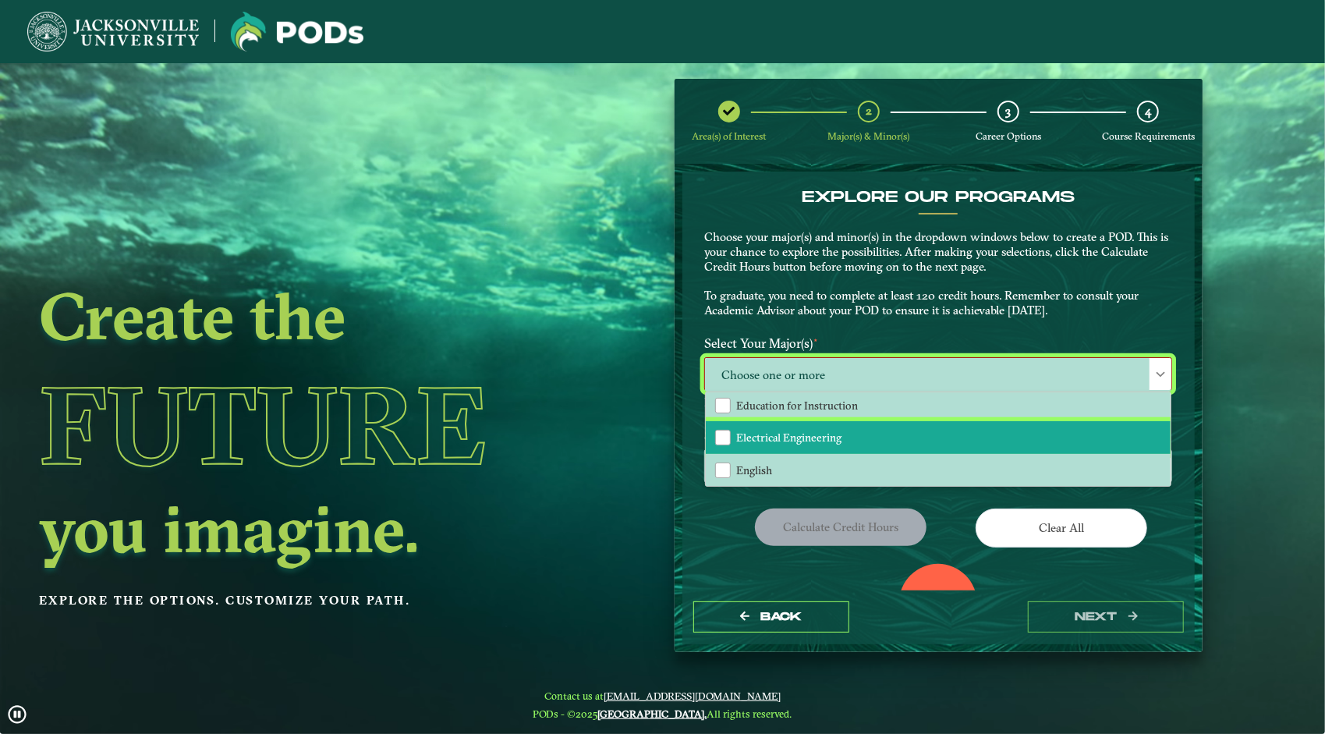
click at [808, 441] on span "Electrical Engineering" at bounding box center [788, 437] width 105 height 14
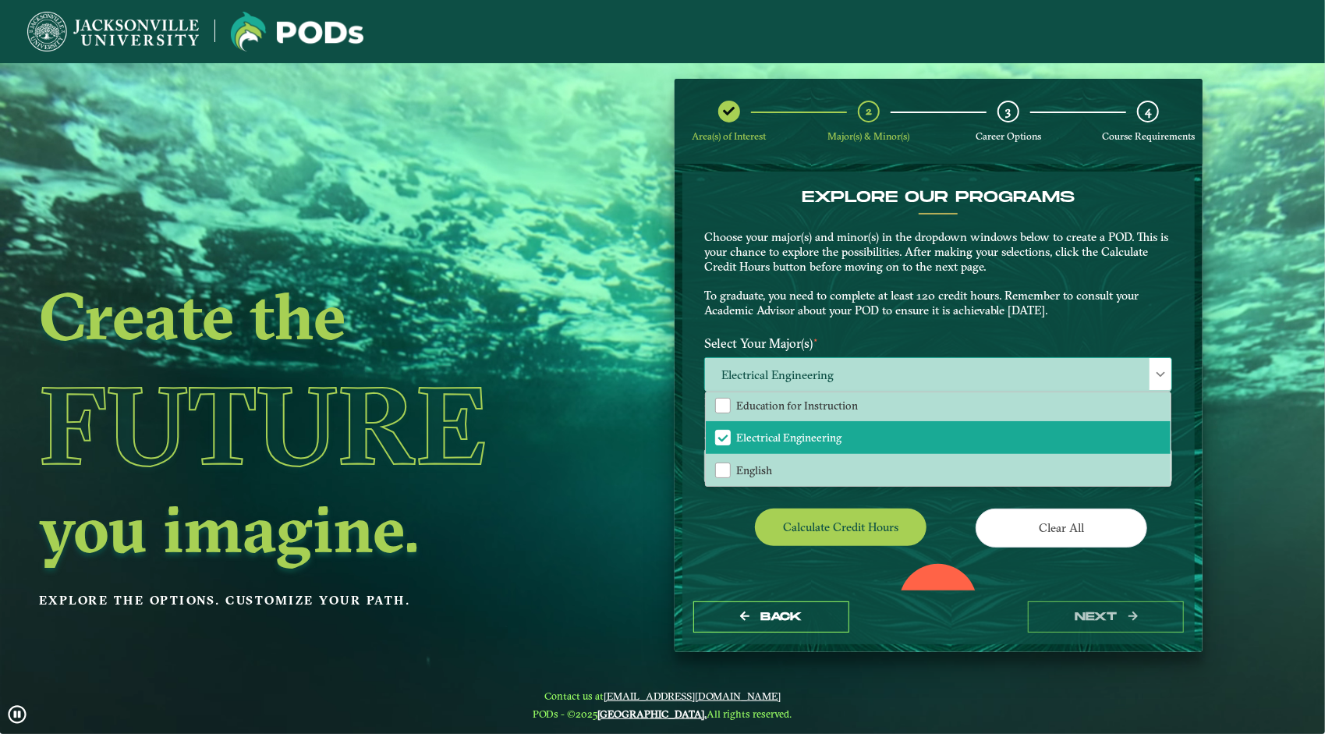
click at [1015, 365] on span "Electrical Engineering" at bounding box center [938, 375] width 466 height 34
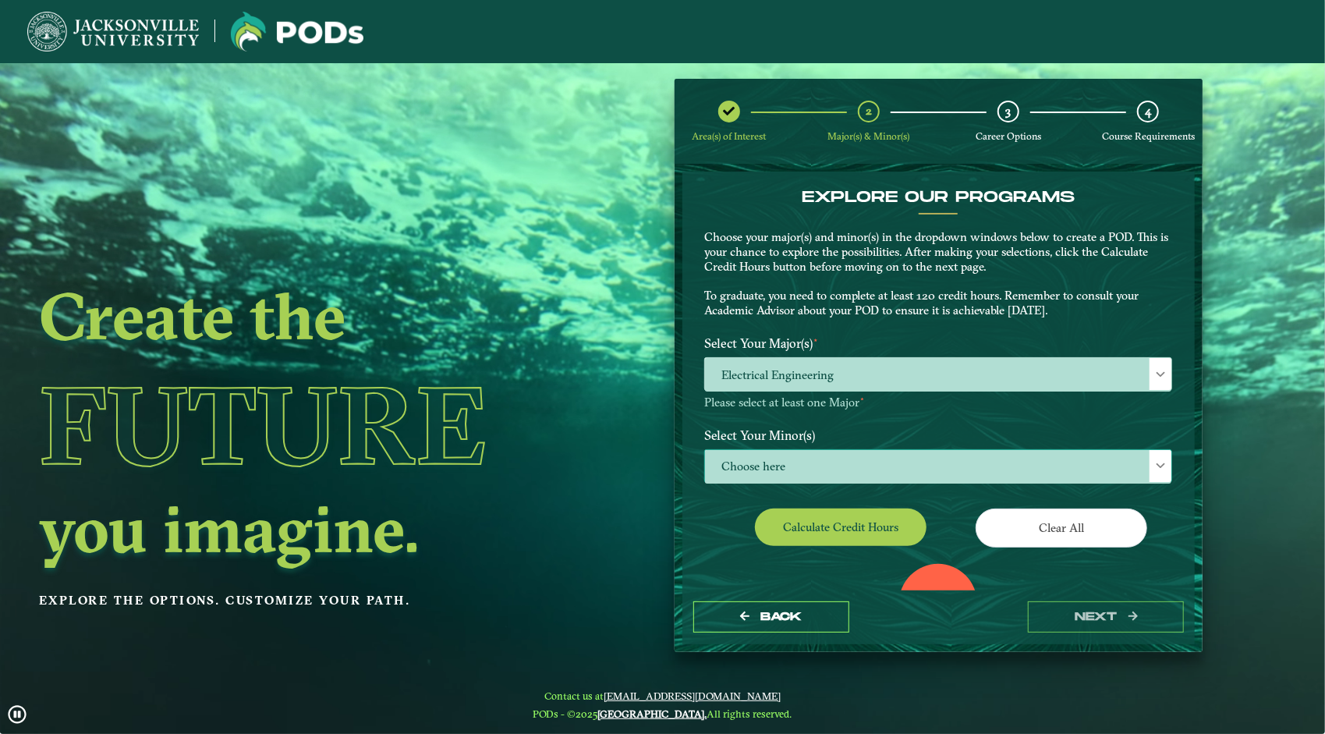
click at [858, 460] on span "Choose here" at bounding box center [938, 467] width 466 height 34
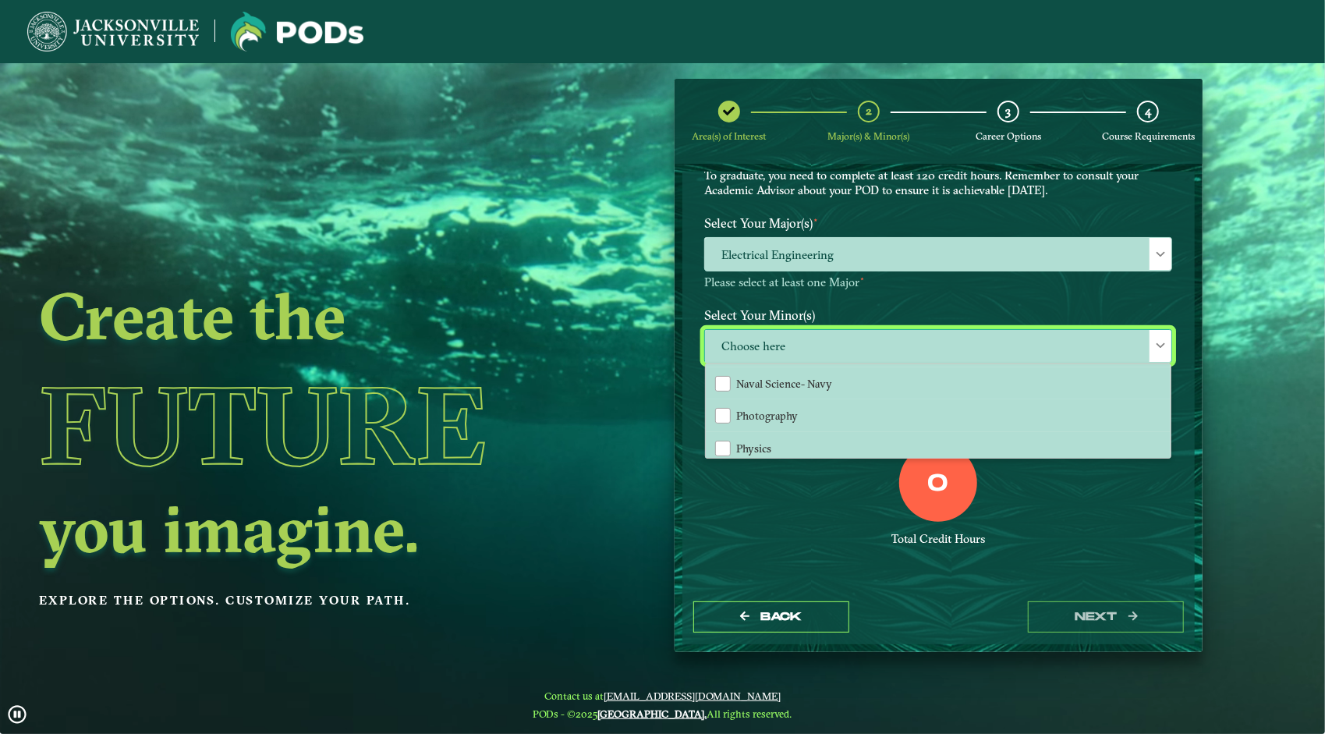
scroll to position [1230, 0]
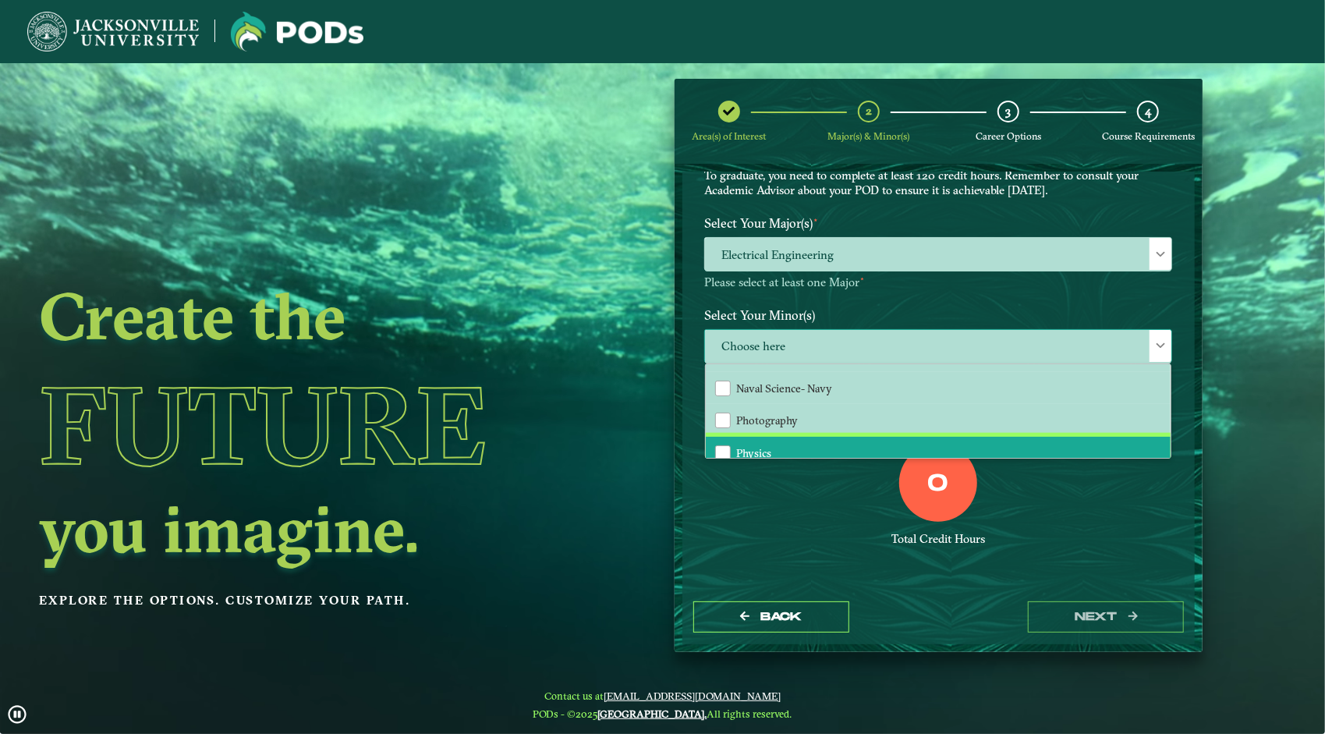
click at [774, 444] on li "Physics" at bounding box center [938, 453] width 465 height 33
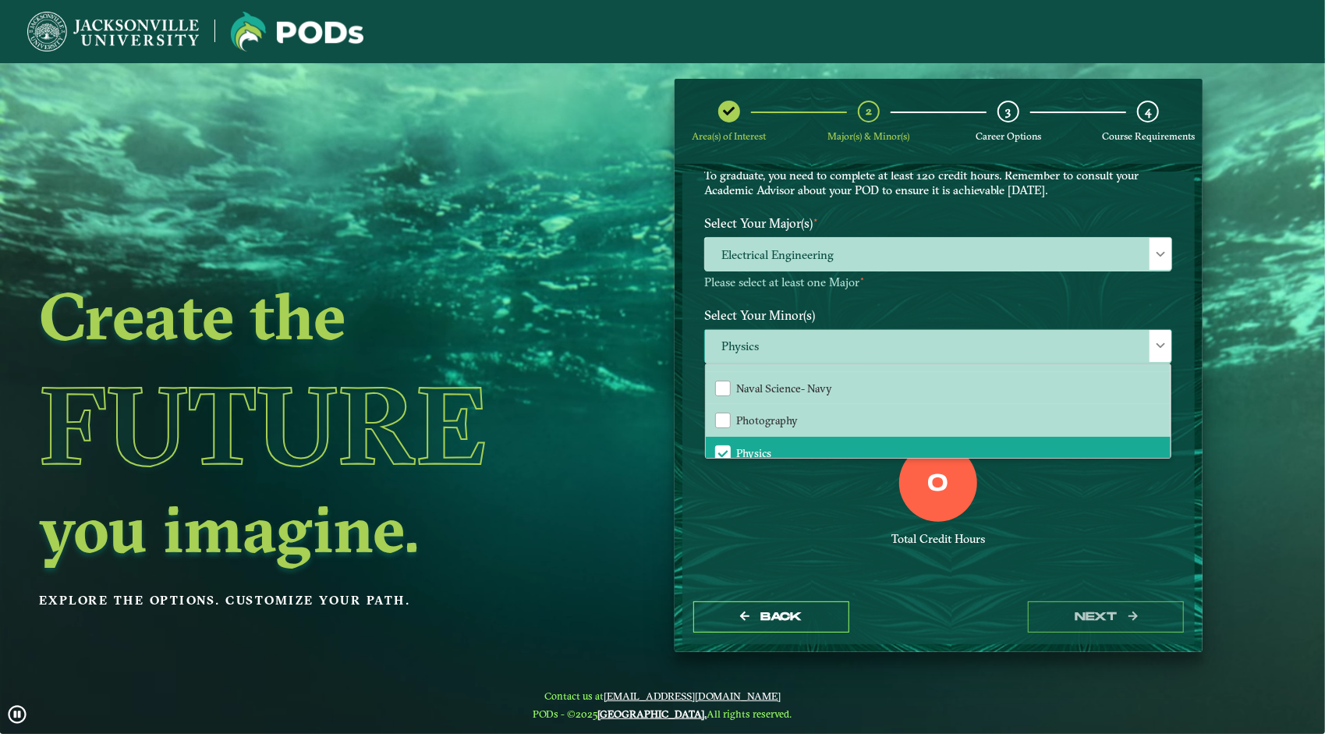
click at [1153, 339] on div at bounding box center [1160, 346] width 22 height 32
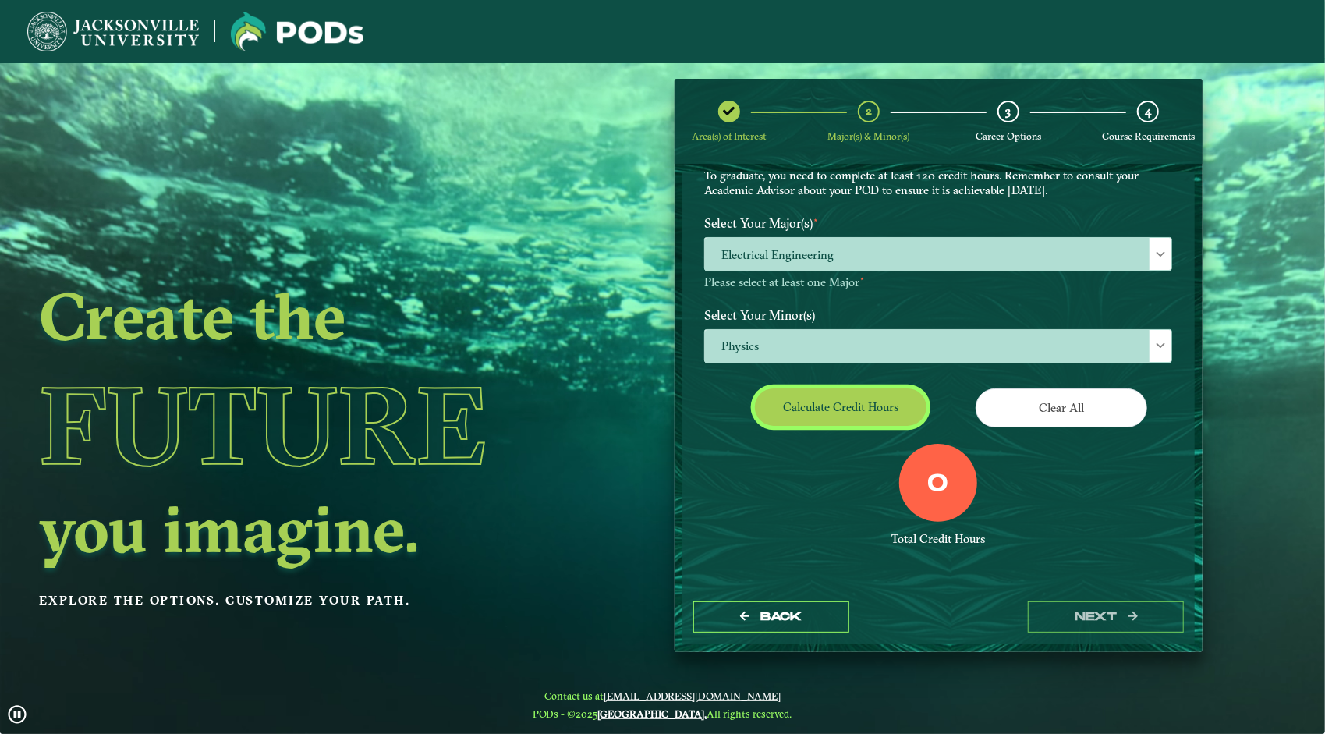
click at [903, 398] on button "Calculate credit hours" at bounding box center [841, 406] width 172 height 37
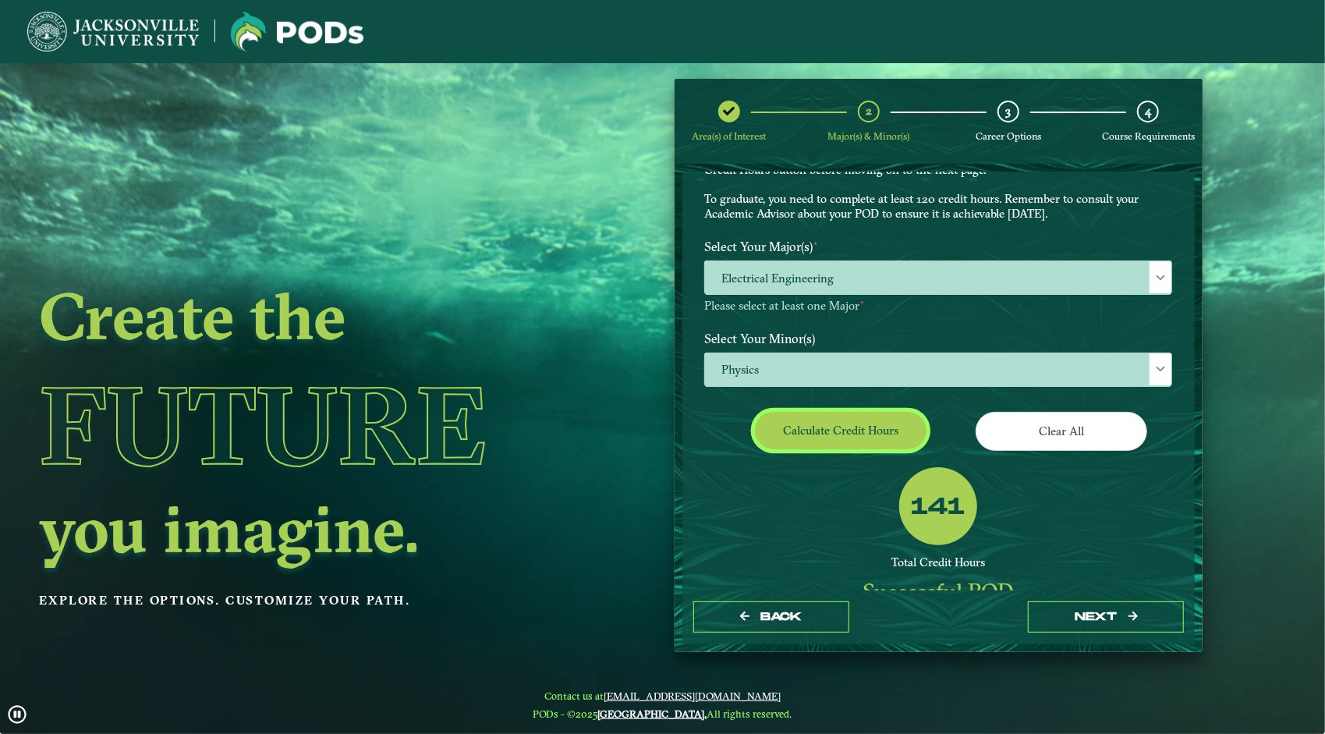
scroll to position [74, 0]
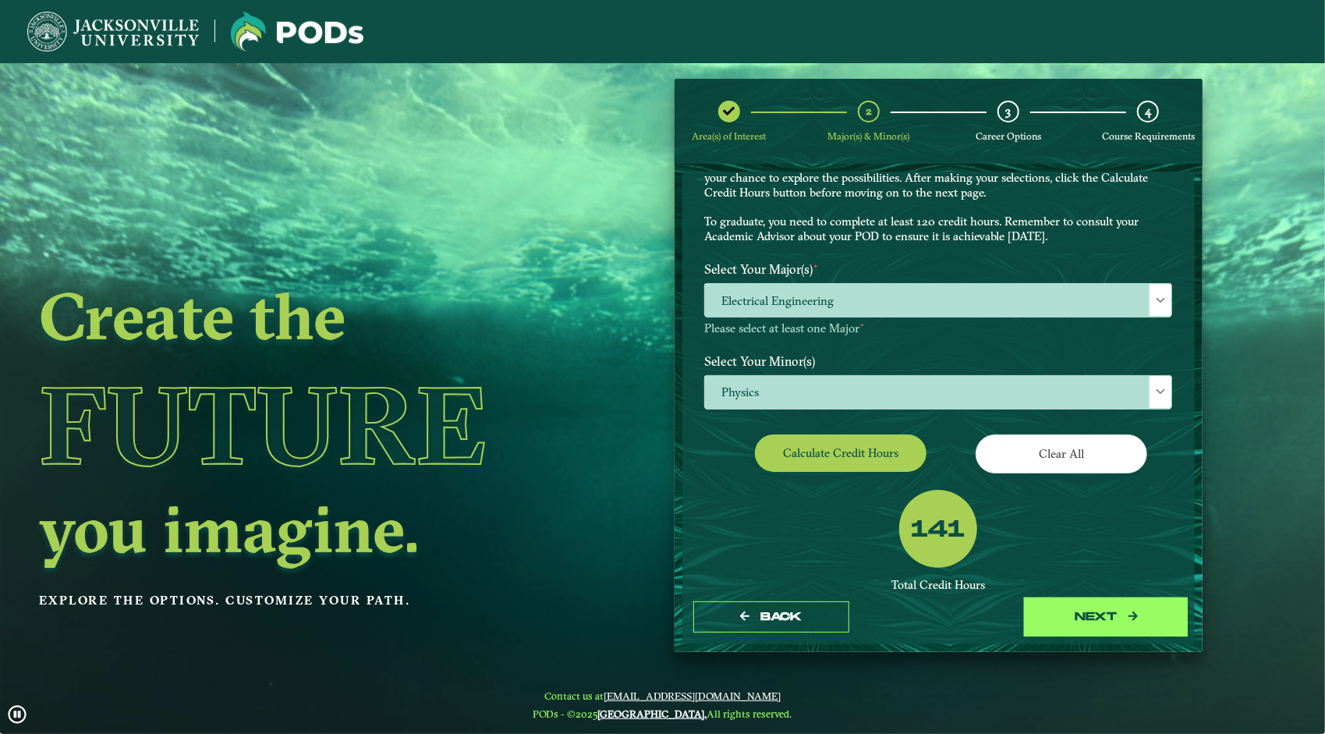
click at [1057, 609] on button "next" at bounding box center [1106, 617] width 156 height 32
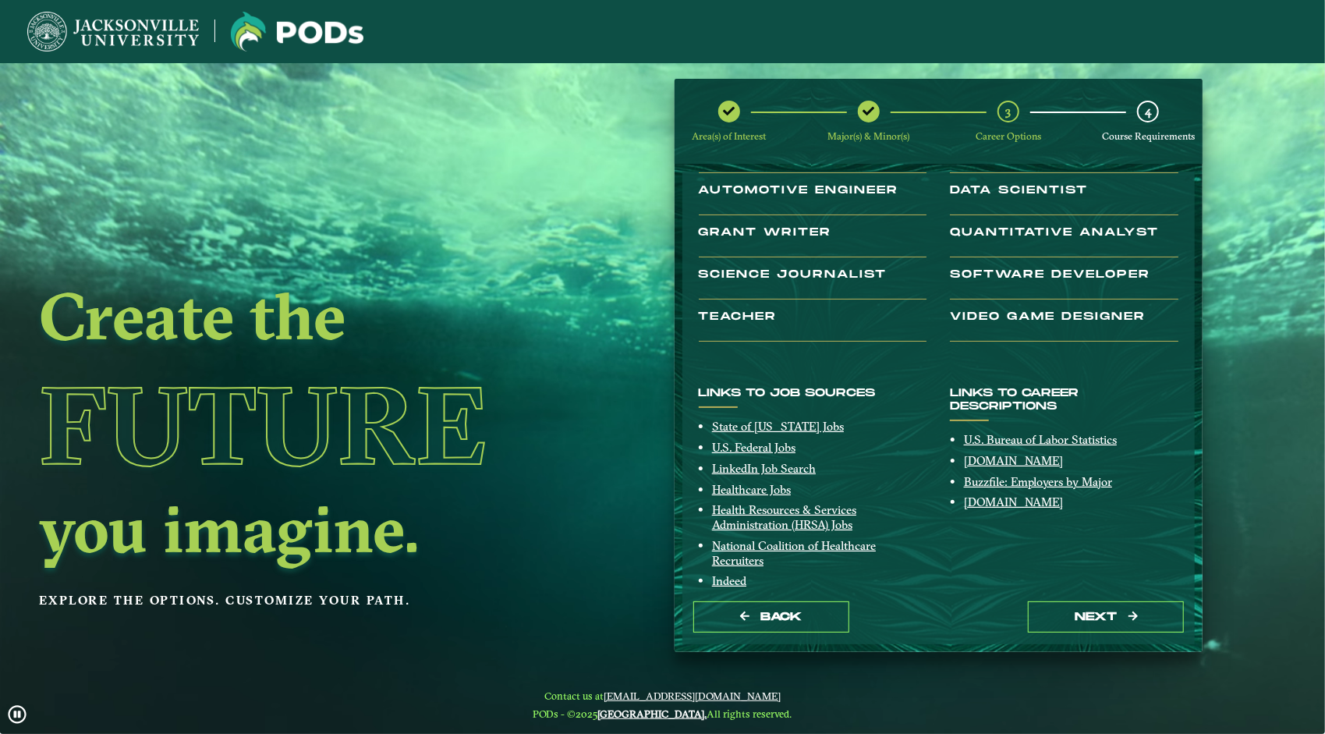
scroll to position [218, 0]
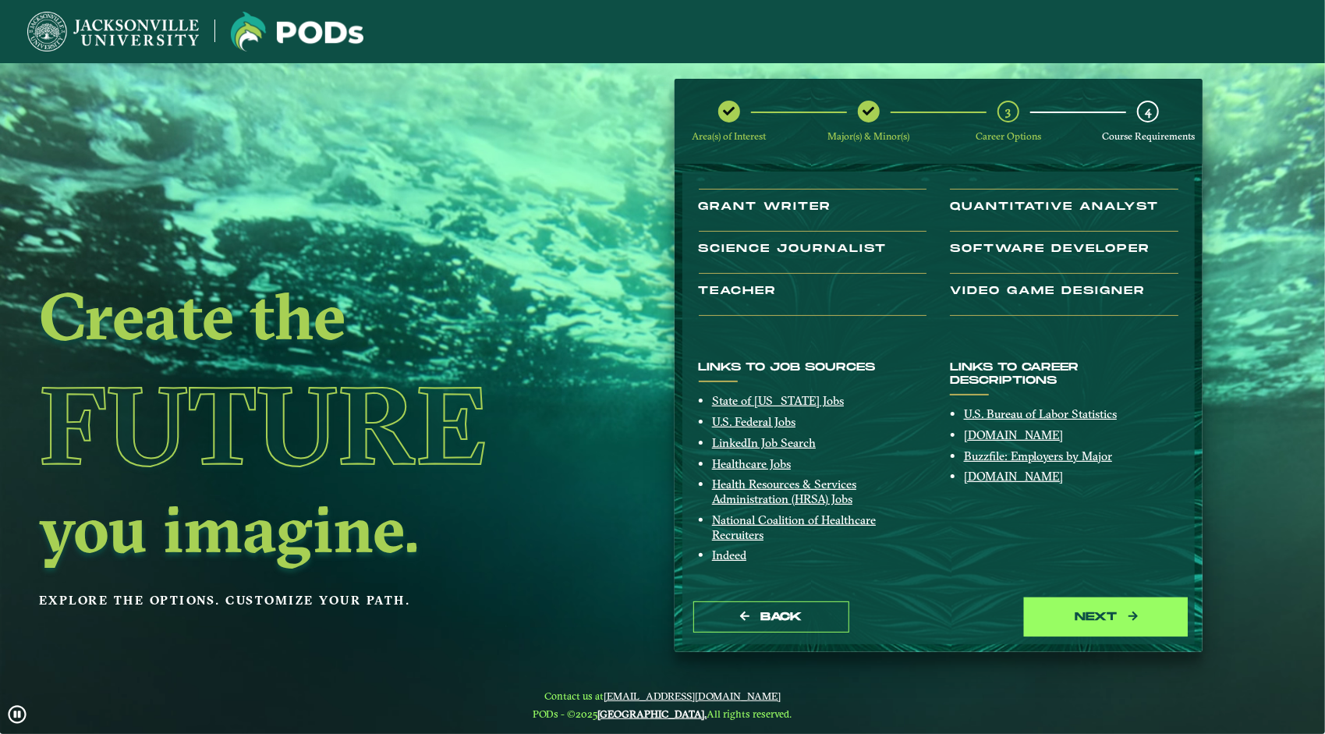
click at [1076, 608] on button "next" at bounding box center [1106, 617] width 156 height 32
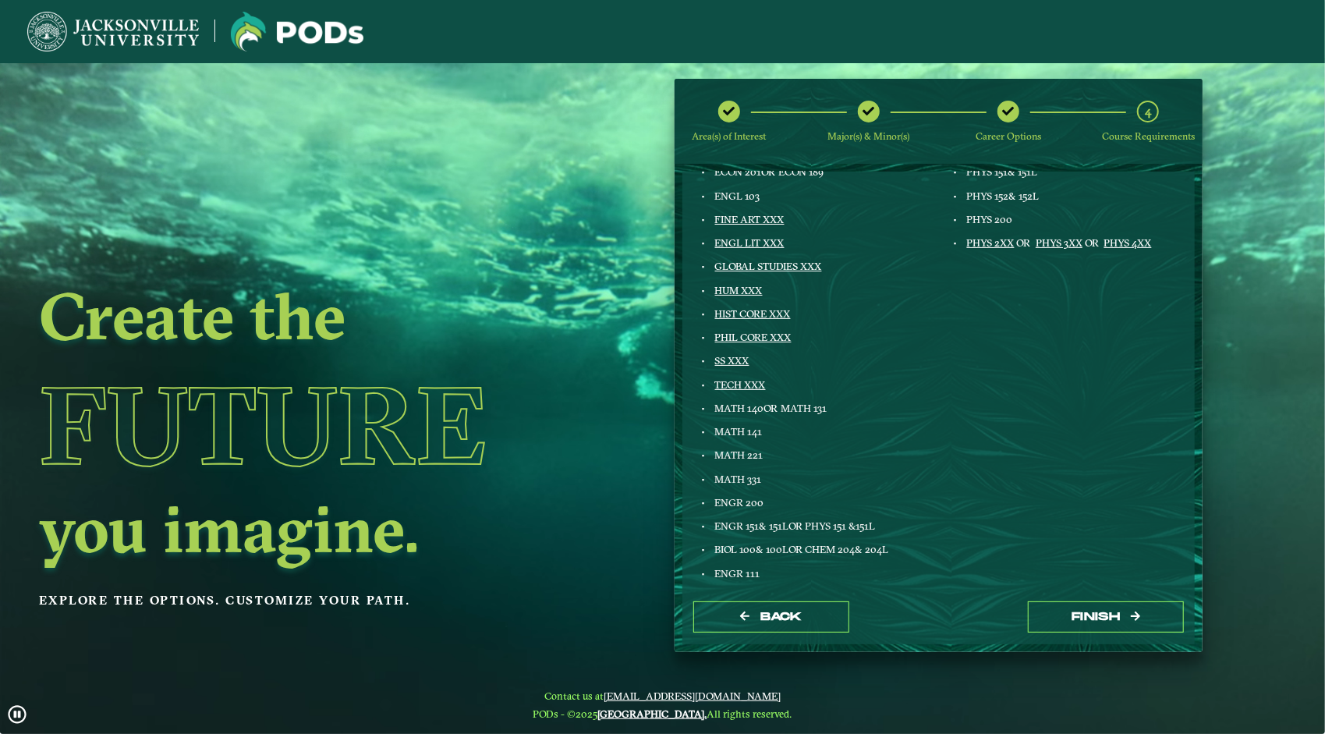
scroll to position [234, 0]
